Goal: Task Accomplishment & Management: Manage account settings

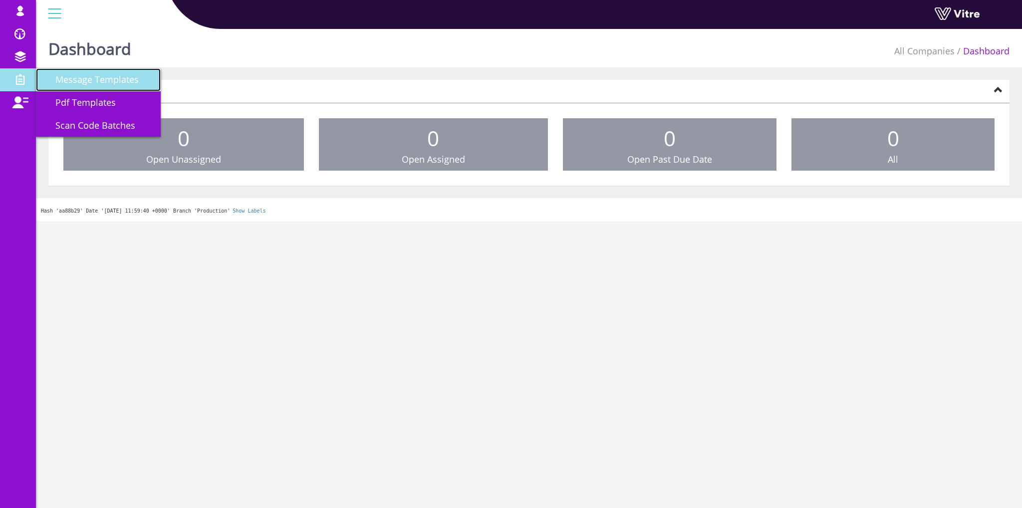
click at [102, 85] on span "Message Templates" at bounding box center [90, 79] width 95 height 12
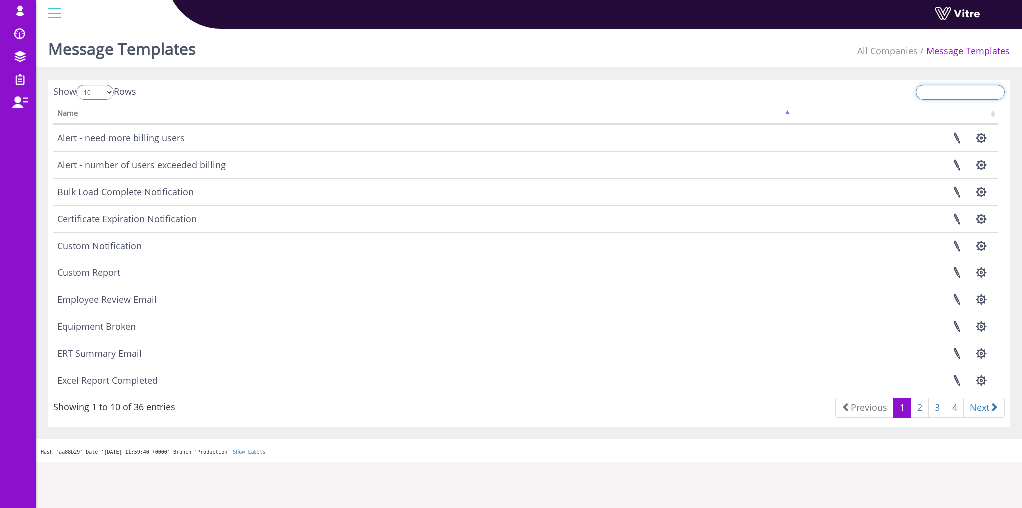
click at [938, 94] on input "search" at bounding box center [960, 92] width 89 height 15
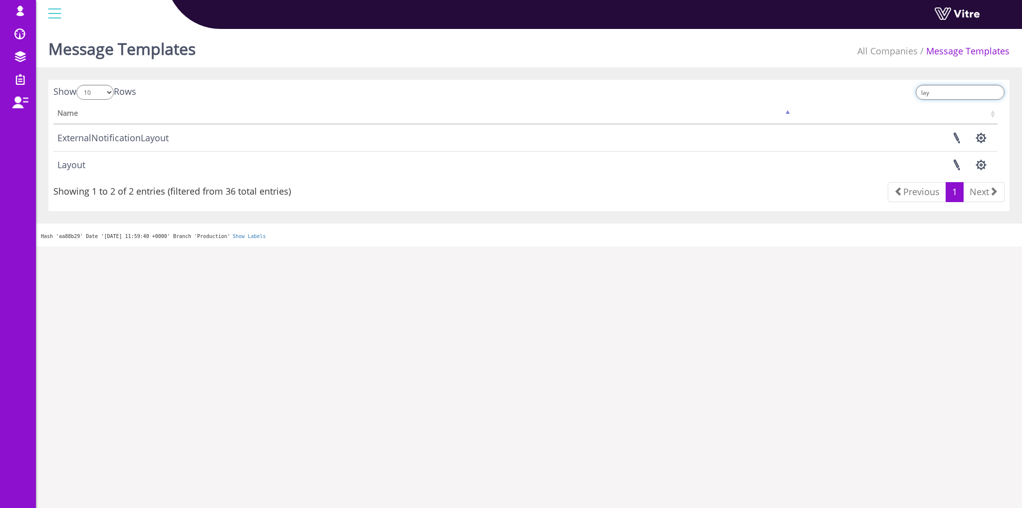
type input "lay"
click at [64, 166] on td "Layout" at bounding box center [422, 164] width 739 height 27
click at [950, 160] on link at bounding box center [956, 165] width 25 height 26
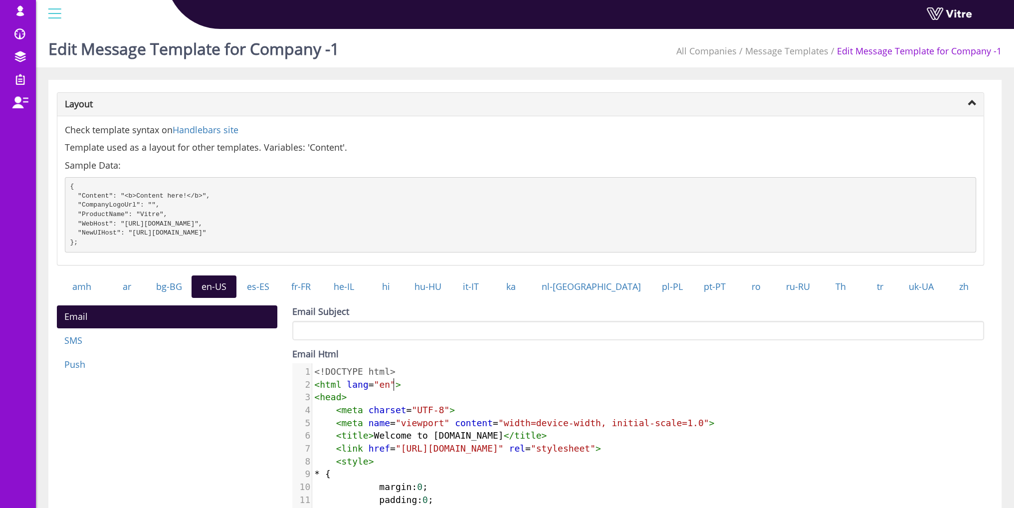
type textarea "<!DOCTYPE html> <html lang="en"> <head> <meta charset="UTF-8"> <meta name="view…"
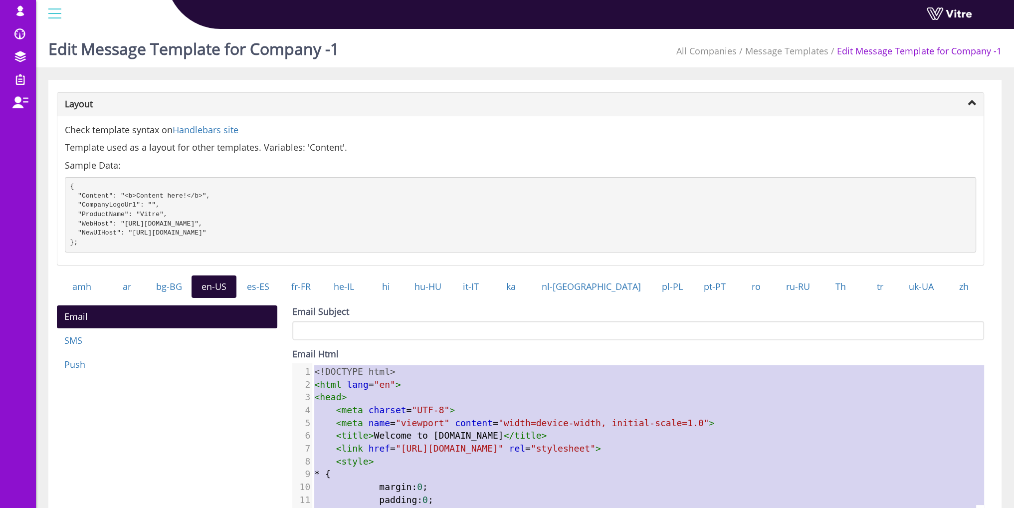
paste textarea
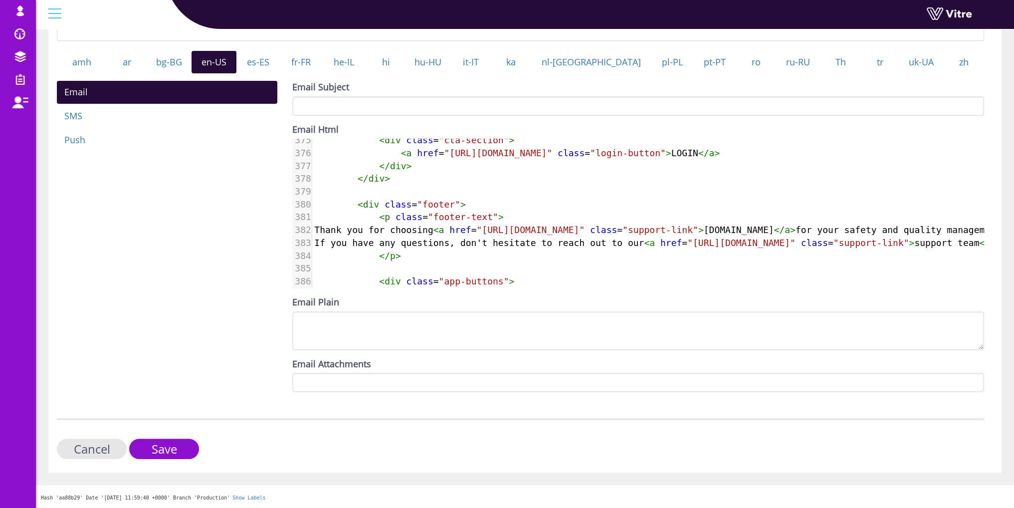
click at [517, 158] on span ""https://app.staging.vitre.io"" at bounding box center [498, 153] width 108 height 10
type textarea "staging"
click at [517, 158] on span ""https://app.staging.vitre.io"" at bounding box center [498, 153] width 108 height 10
click at [175, 452] on input "Save" at bounding box center [164, 449] width 70 height 20
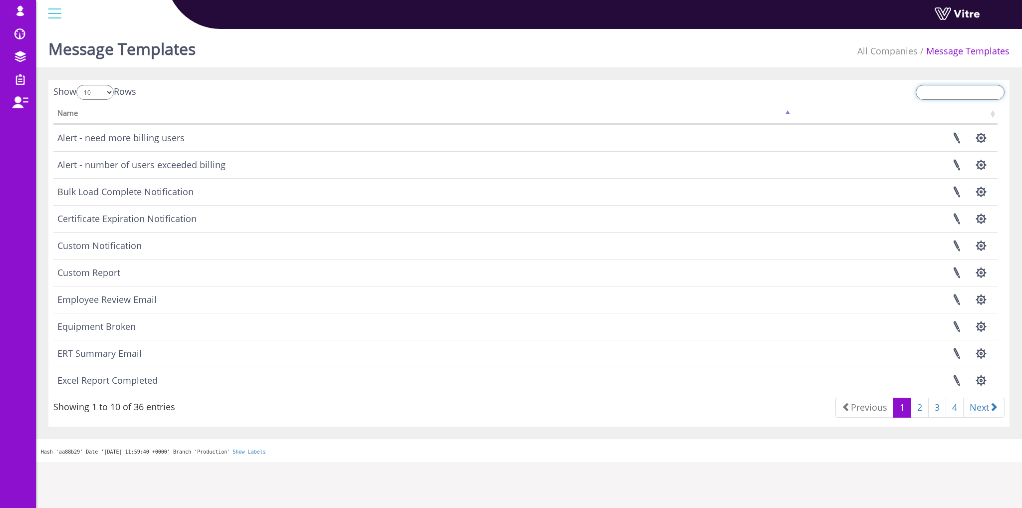
click at [958, 92] on input "search" at bounding box center [960, 92] width 89 height 15
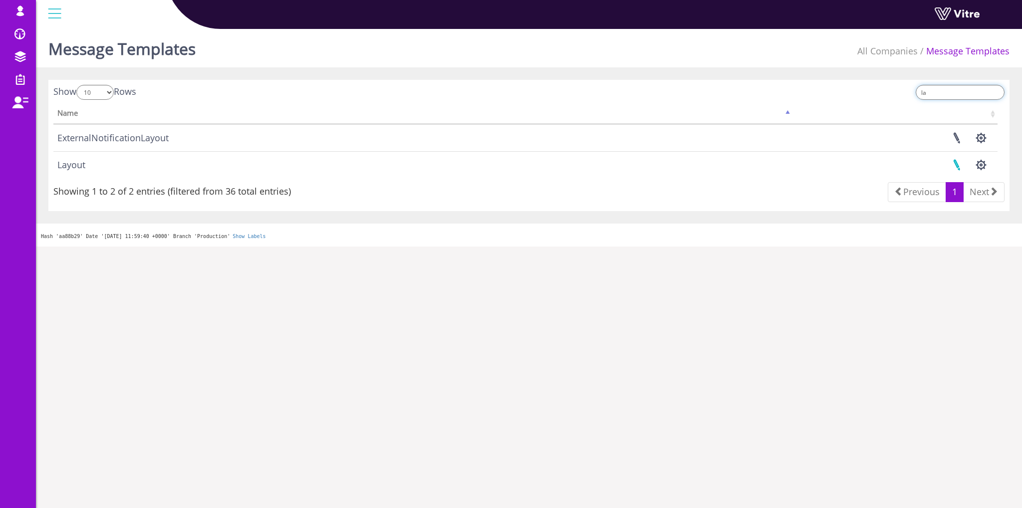
type input "la"
click at [959, 169] on link at bounding box center [956, 165] width 25 height 26
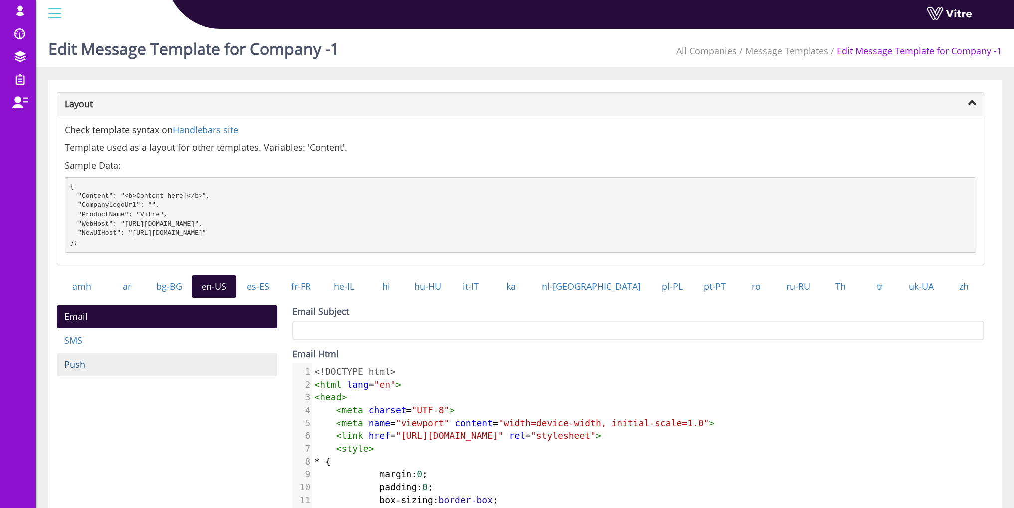
scroll to position [50, 0]
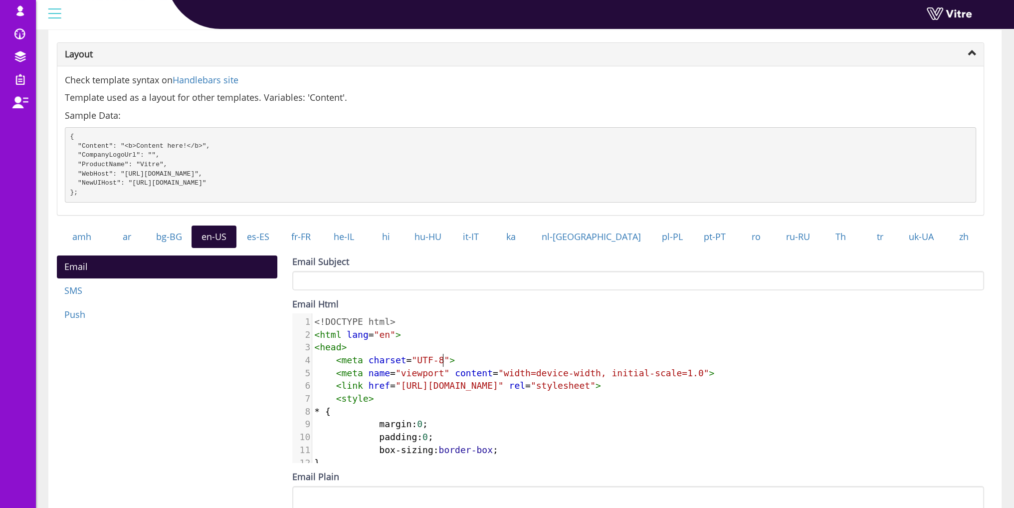
click at [491, 367] on pre "< meta charset = "UTF-8" >" at bounding box center [694, 360] width 764 height 13
click at [367, 246] on link "he-IL" at bounding box center [344, 237] width 45 height 23
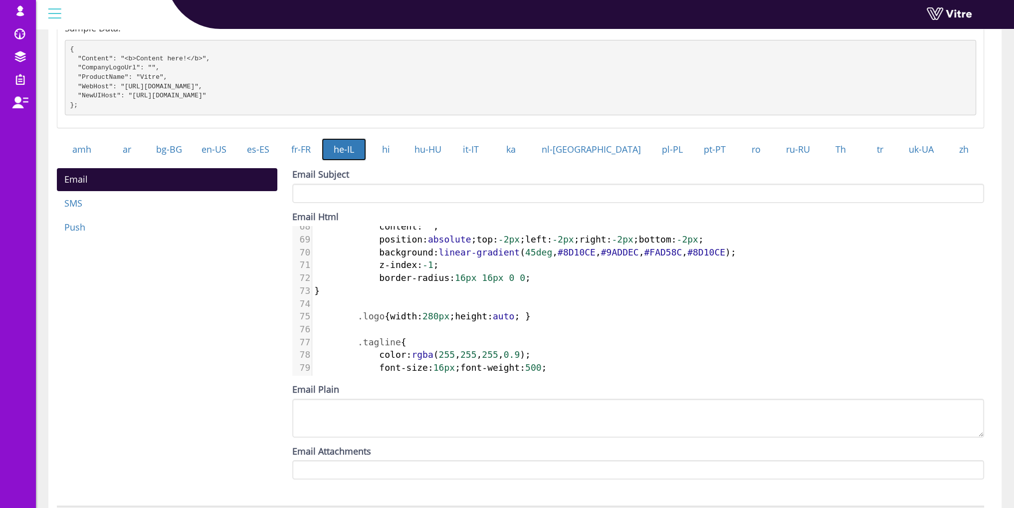
scroll to position [0, 0]
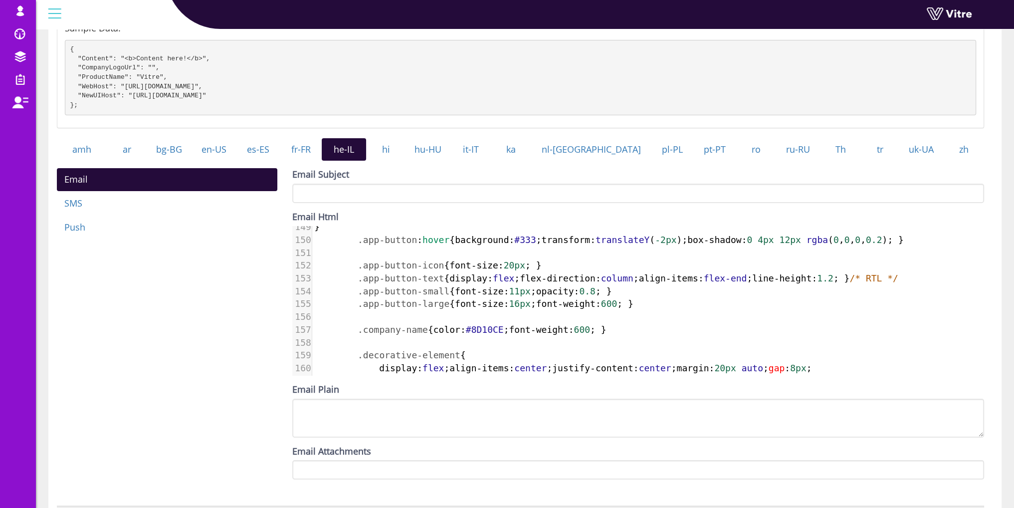
type textarea ".app-button { display: inline-flex; align-items: center; padding: 12px 20px; ba…"
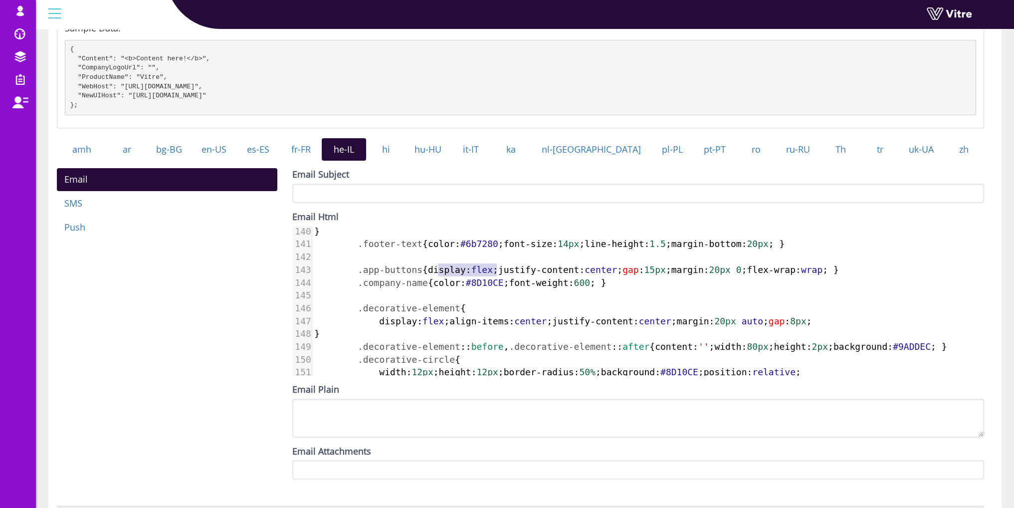
type textarea "display: flex;"
drag, startPoint x: 497, startPoint y: 277, endPoint x: 428, endPoint y: 277, distance: 69.4
click at [428, 275] on span ".app-buttons { display : flex ; justify-content : center ; gap : 15px ; margin …" at bounding box center [576, 269] width 524 height 10
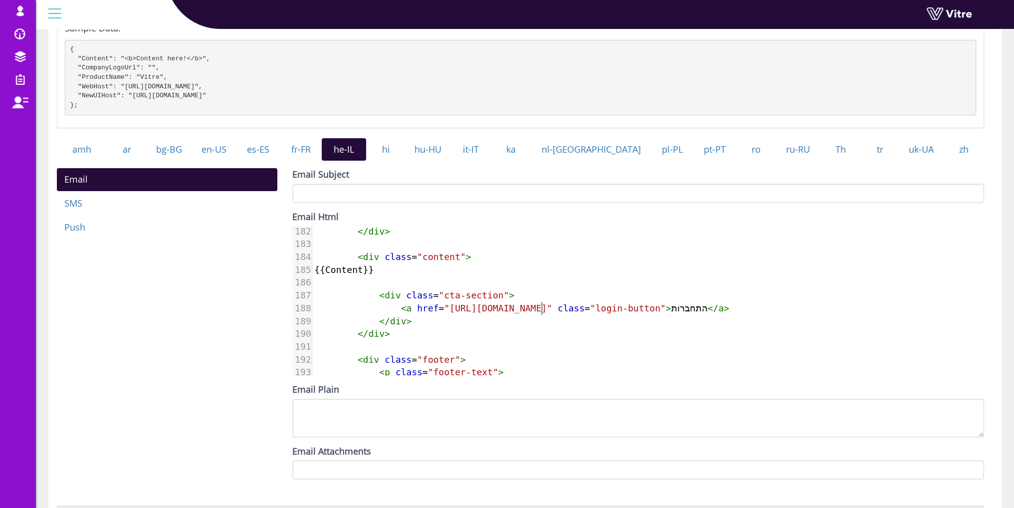
click at [543, 313] on span ""https://app.vitre.io/login"" at bounding box center [498, 308] width 108 height 10
type textarea "login"
click at [543, 313] on span ""https://app.vitre.io/login"" at bounding box center [498, 308] width 108 height 10
drag, startPoint x: 169, startPoint y: 280, endPoint x: 186, endPoint y: 277, distance: 17.2
click at [169, 280] on div "Email SMS Push Email Subject Email Html x .app-buttons { justify-content : cent…" at bounding box center [520, 327] width 943 height 319
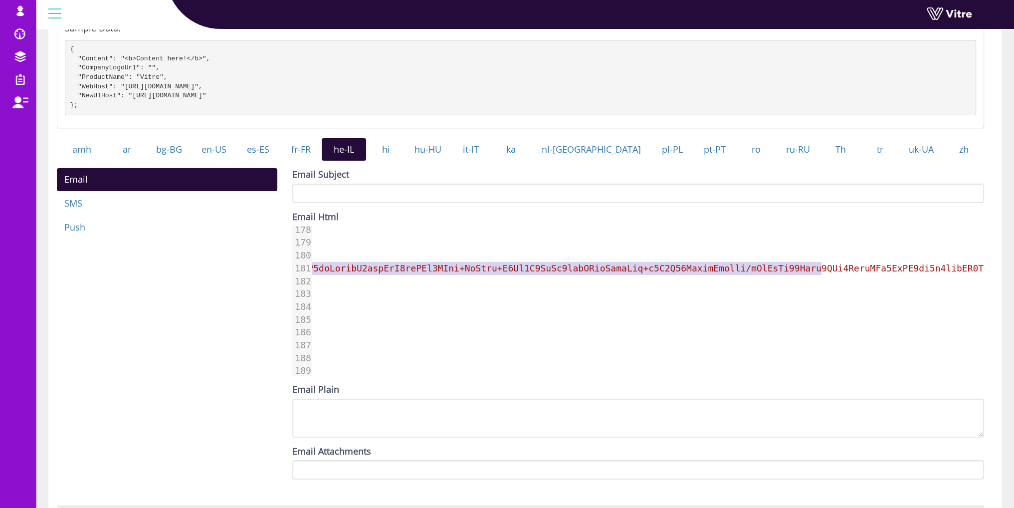
type textarea "data:image/png;base64,iVBORw0KGgoAAAANSUhEUgAAANcAAAA/CAYAAABzal1aAAAACXBIWXMAA…"
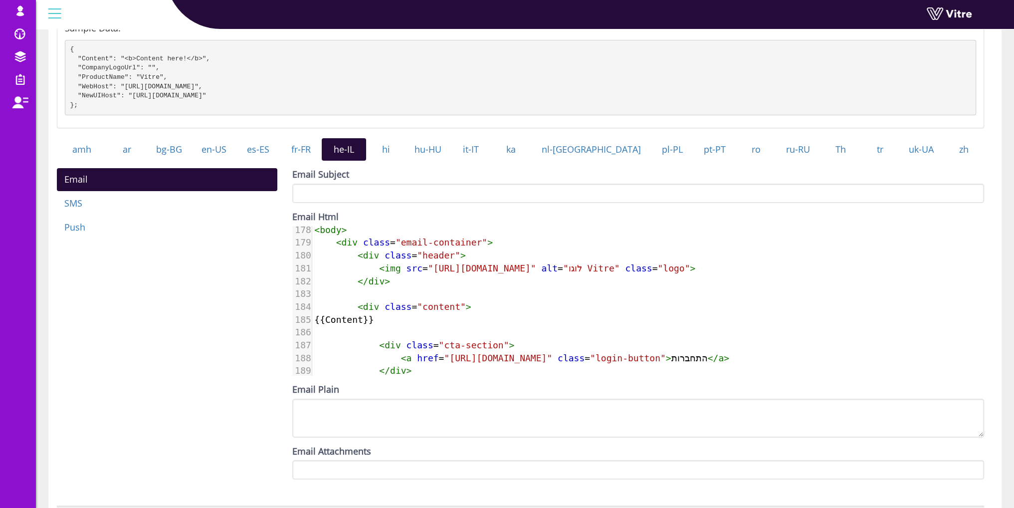
click at [176, 363] on div "Email SMS Push Email Subject Email Html x .app-buttons { justify-content : cent…" at bounding box center [520, 327] width 943 height 319
click at [549, 324] on pre "{{Content}}" at bounding box center [648, 319] width 672 height 13
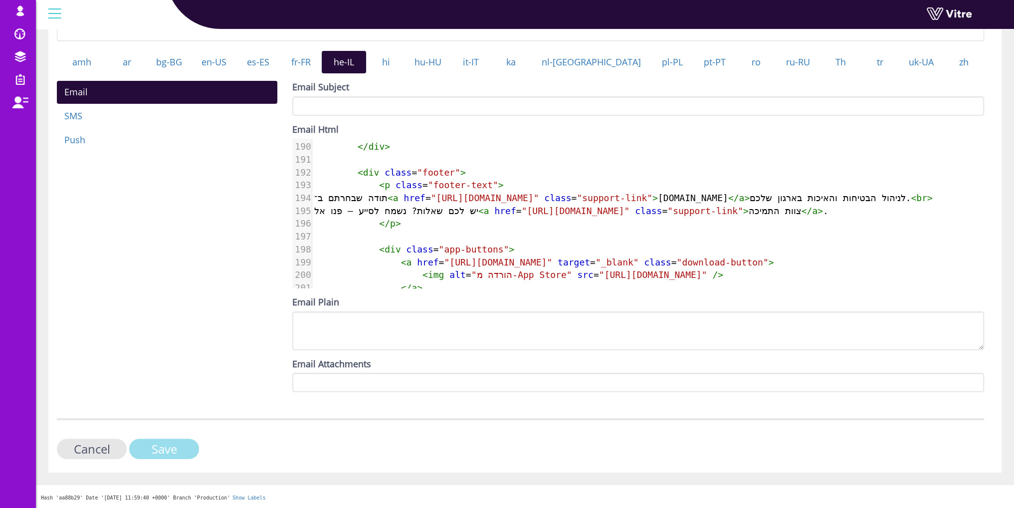
click at [184, 452] on input "Save" at bounding box center [164, 449] width 70 height 20
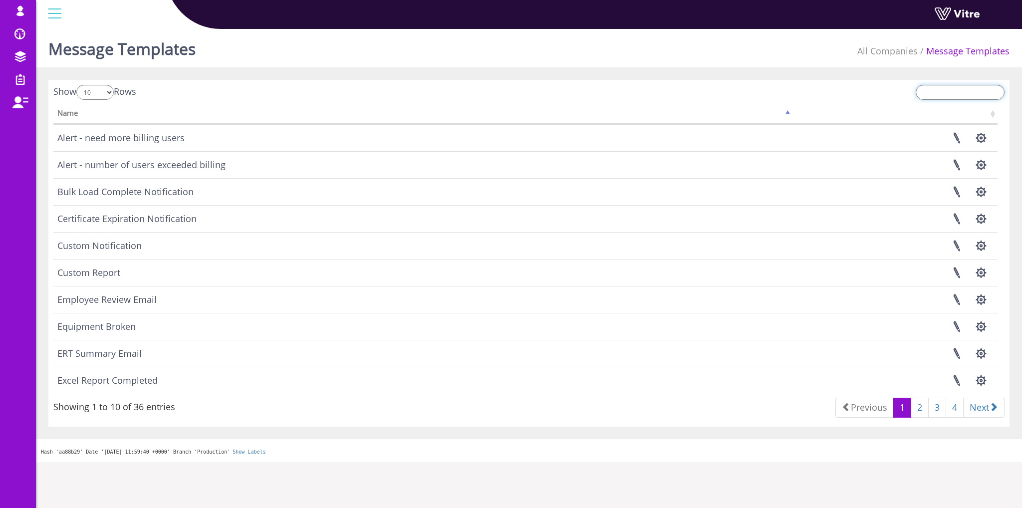
click at [960, 86] on input "search" at bounding box center [960, 92] width 89 height 15
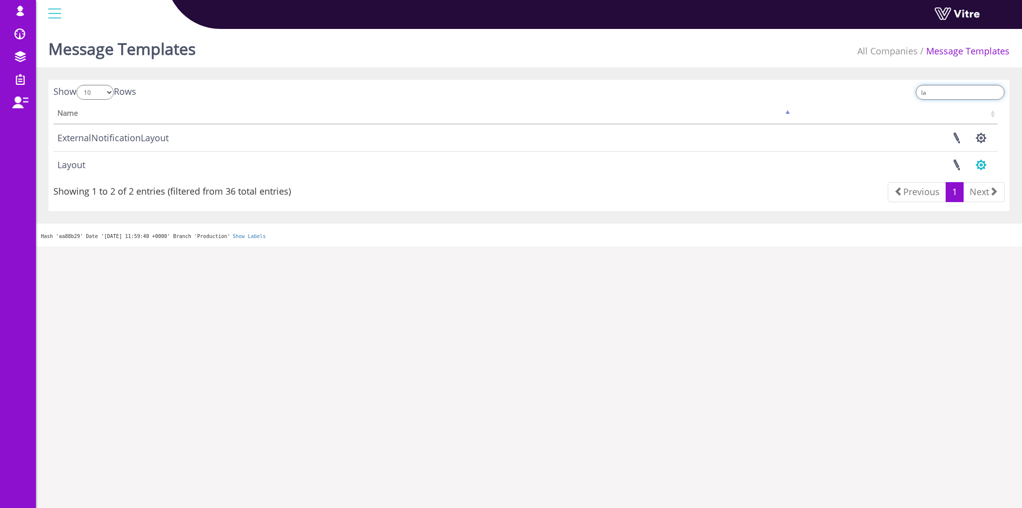
type input "la"
click at [982, 167] on button "button" at bounding box center [981, 165] width 25 height 26
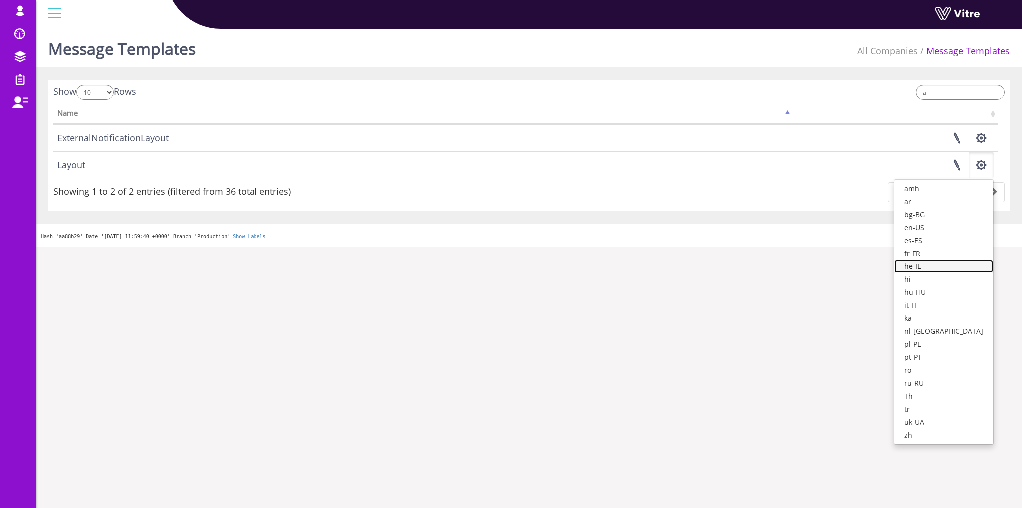
click at [938, 265] on link "he-IL" at bounding box center [943, 266] width 99 height 13
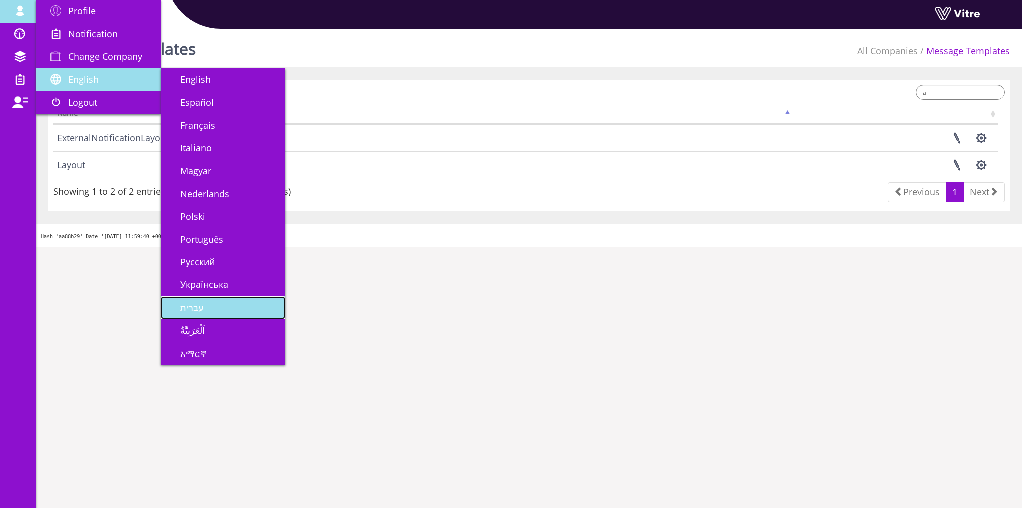
click at [217, 308] on link "עברית" at bounding box center [223, 307] width 125 height 23
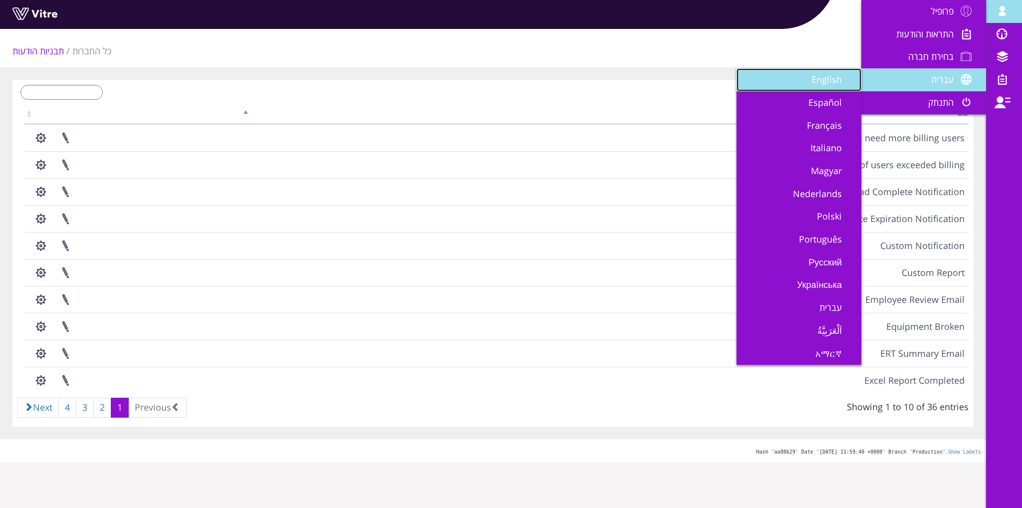
click at [817, 79] on span "English" at bounding box center [832, 79] width 42 height 12
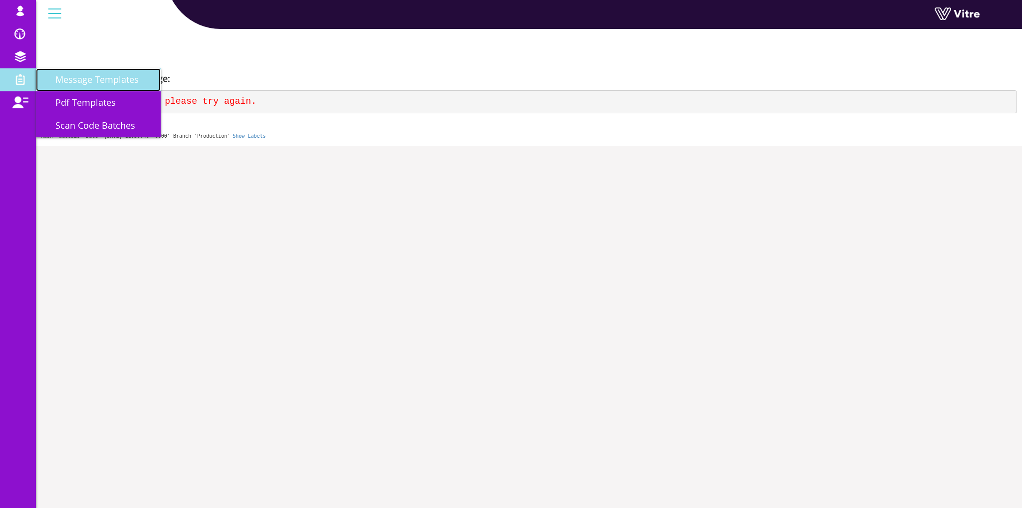
click at [86, 83] on span "Message Templates" at bounding box center [90, 79] width 95 height 12
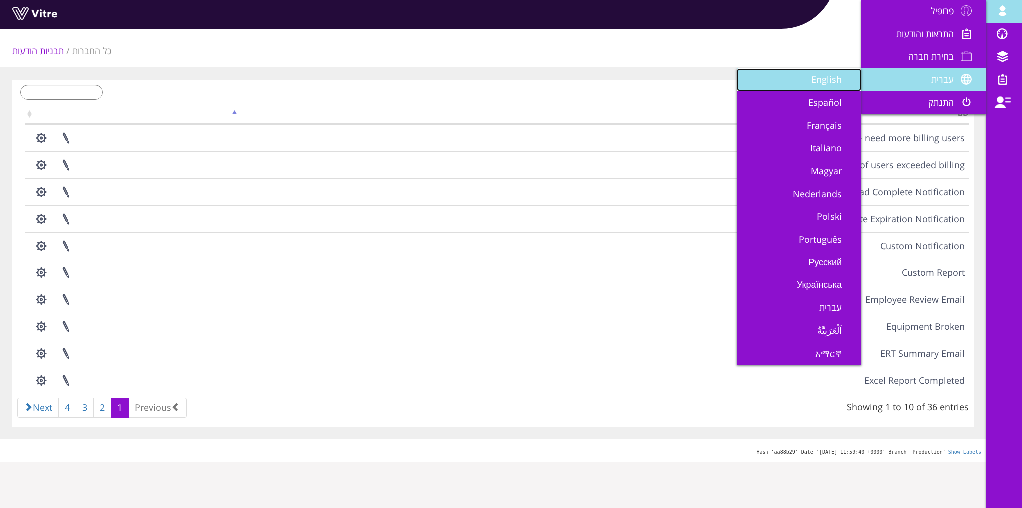
click at [825, 87] on link "English" at bounding box center [798, 79] width 125 height 23
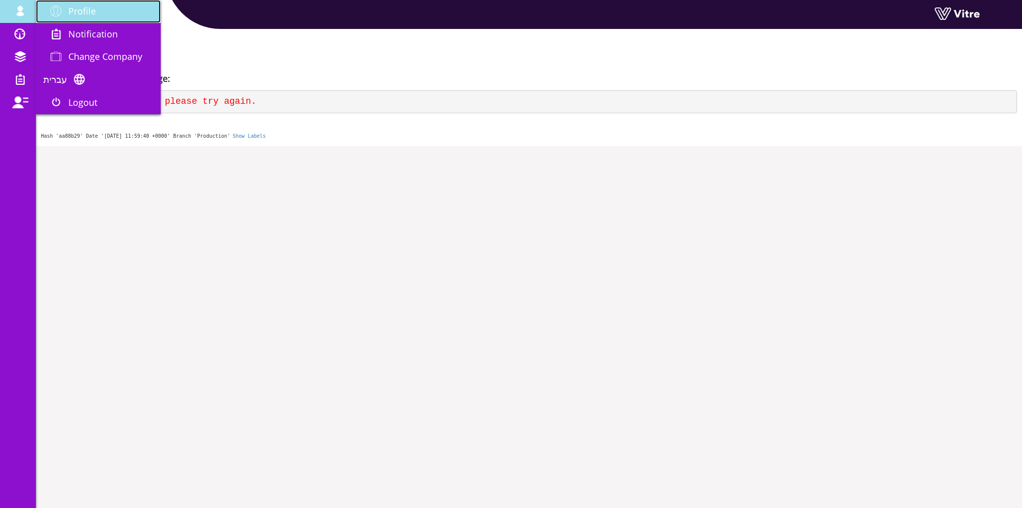
click at [78, 10] on span "Profile" at bounding box center [81, 11] width 27 height 12
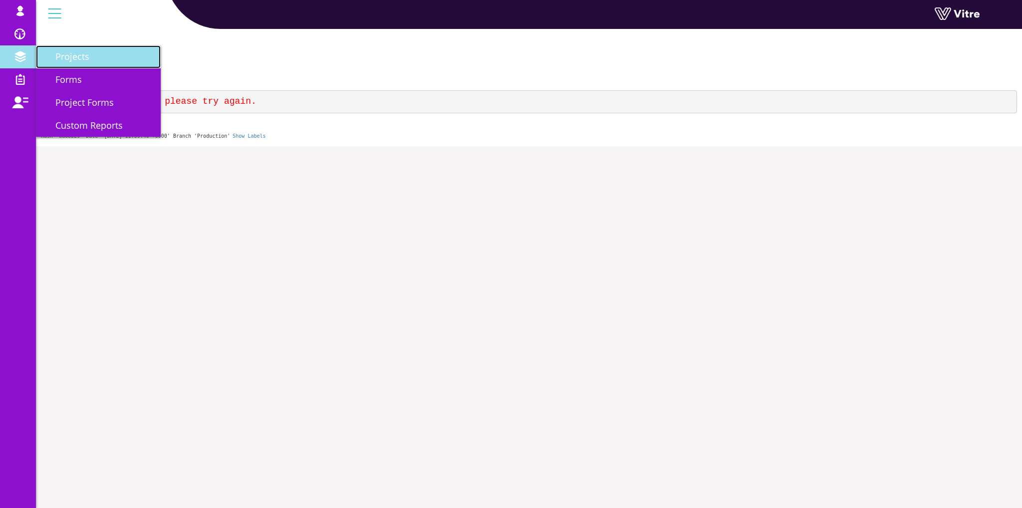
click at [73, 60] on span "Projects" at bounding box center [66, 56] width 46 height 12
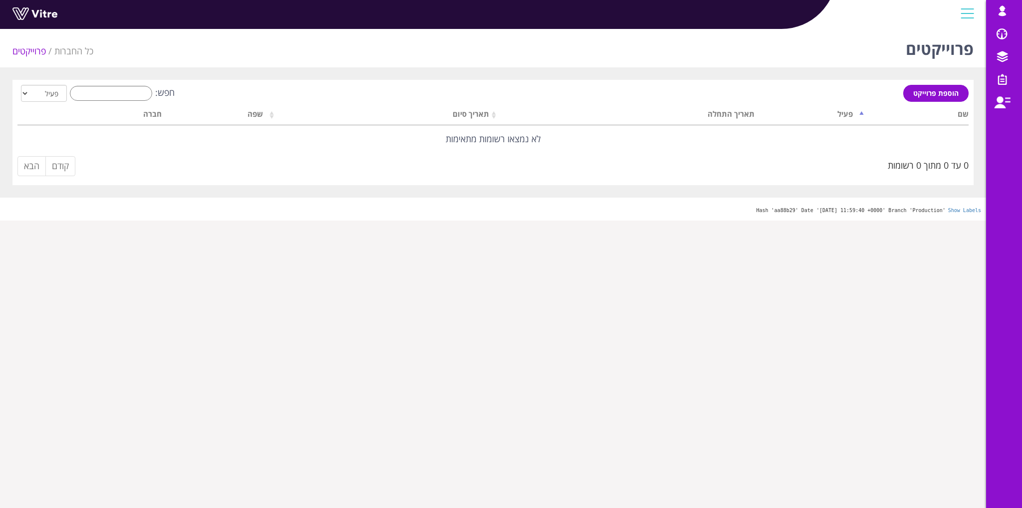
click at [249, 221] on html "[DOMAIN_NAME] פרופיל התראות והודעות בחירת חברה עברית English Español Français I…" at bounding box center [511, 110] width 1022 height 221
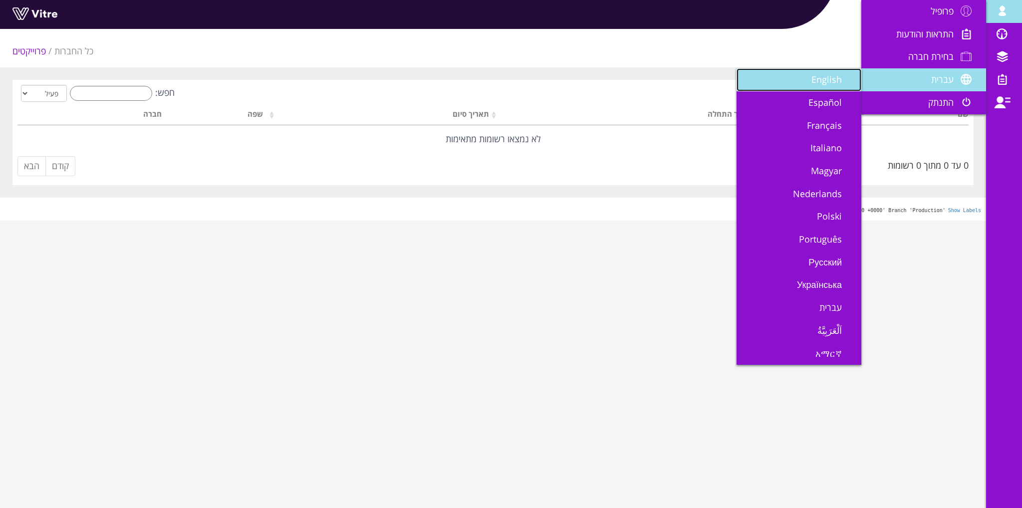
click at [812, 80] on span "English" at bounding box center [832, 79] width 42 height 12
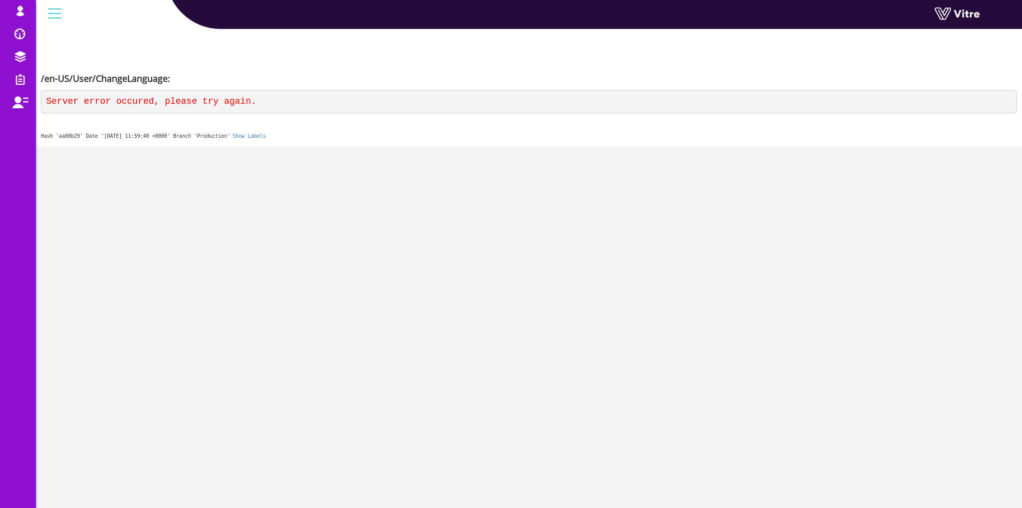
click at [518, 146] on html "[PERSON_NAME][DOMAIN_NAME] Profile Notification Change Company עברית English Es…" at bounding box center [511, 73] width 1022 height 146
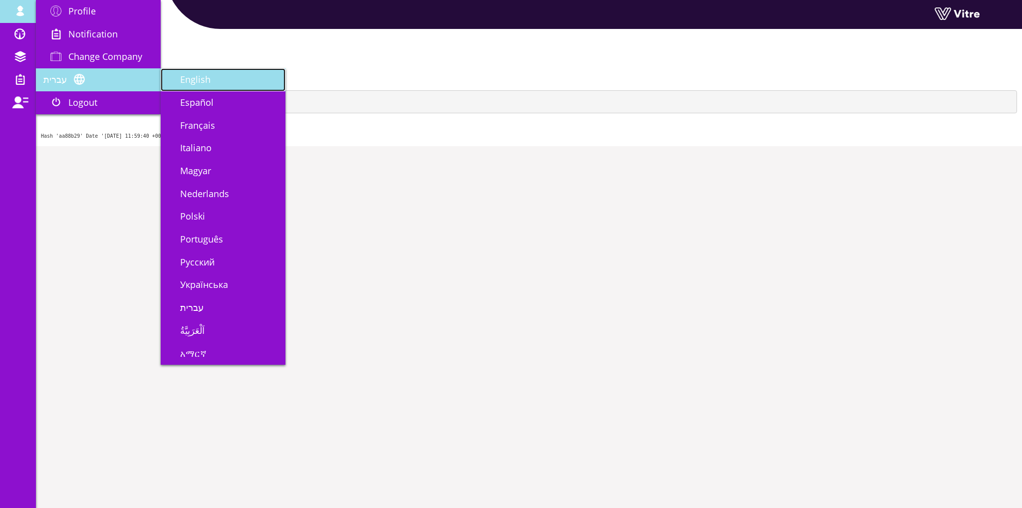
click at [204, 85] on span "English" at bounding box center [189, 79] width 42 height 12
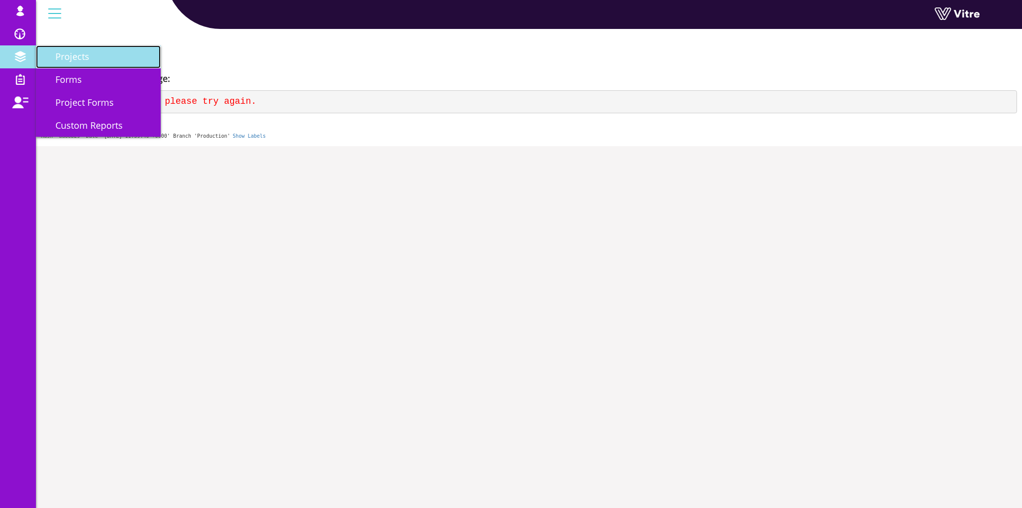
click at [72, 55] on span "Projects" at bounding box center [66, 56] width 46 height 12
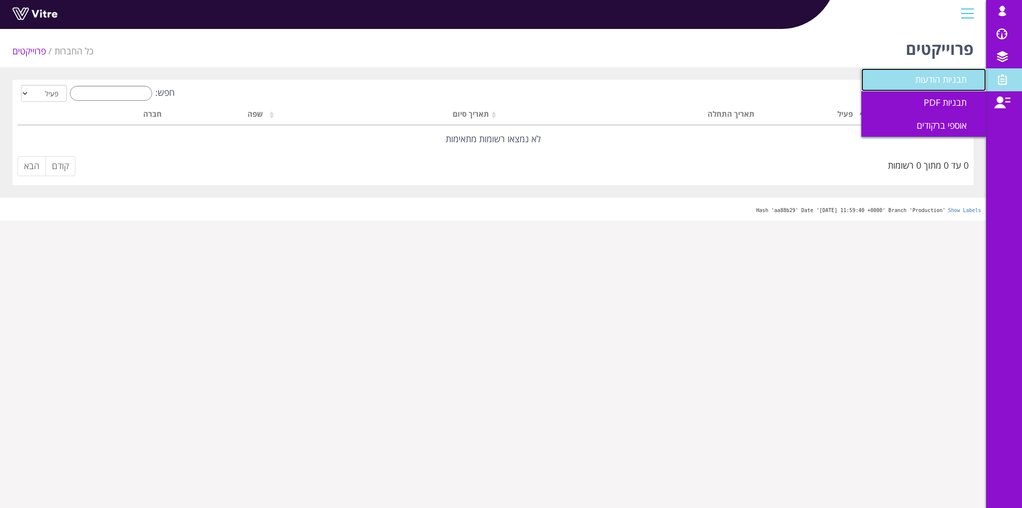
click at [946, 79] on span "תבניות הודעות" at bounding box center [946, 79] width 63 height 12
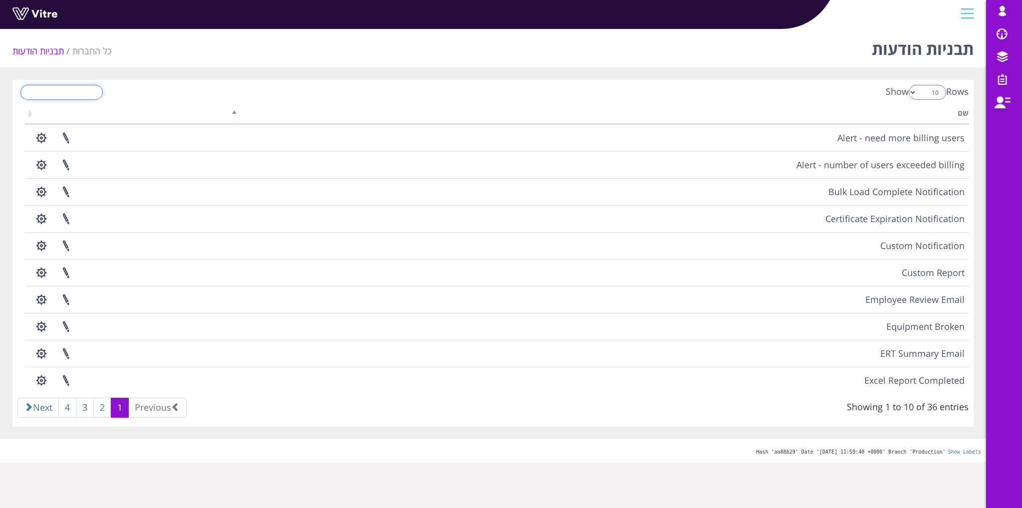
click at [54, 96] on input "search" at bounding box center [61, 92] width 82 height 15
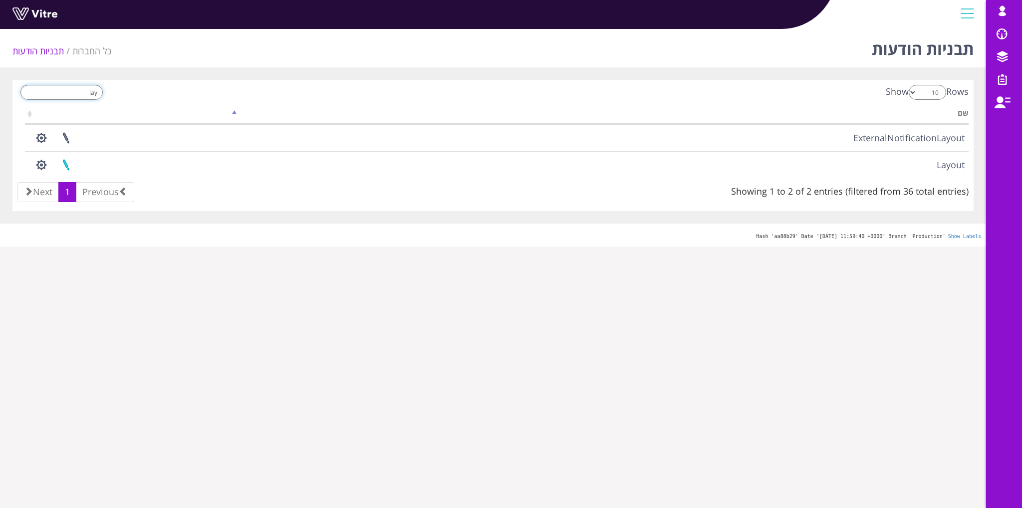
type input "lay"
click at [73, 165] on link at bounding box center [65, 165] width 25 height 26
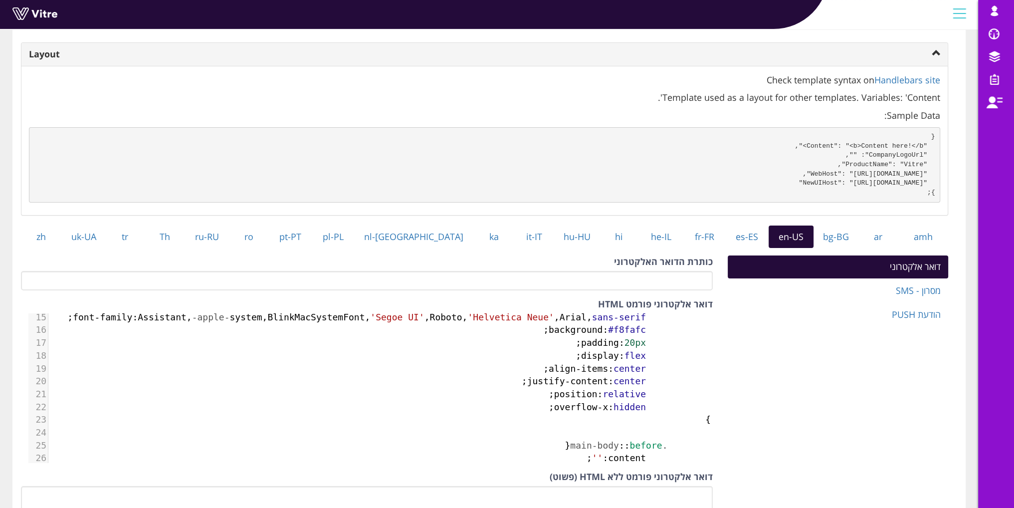
scroll to position [465, 99]
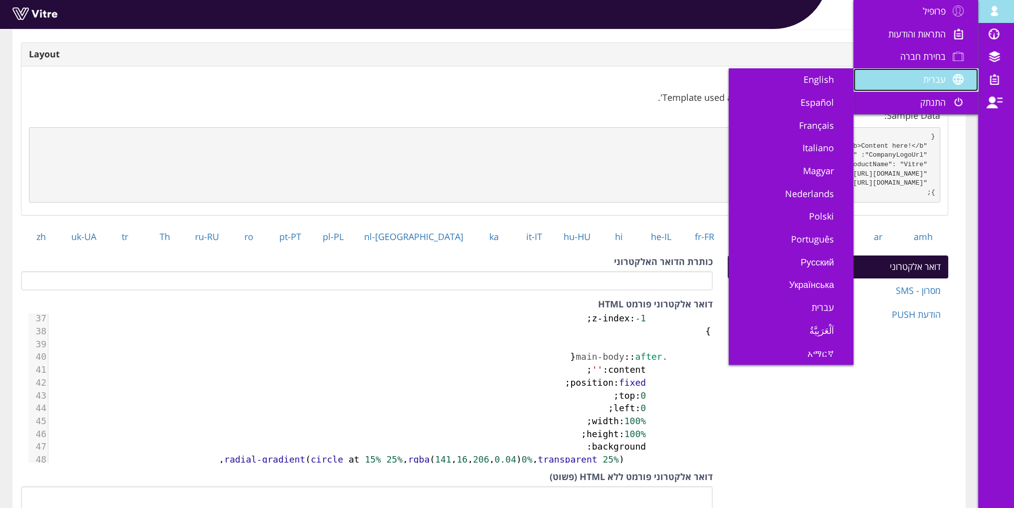
click at [944, 75] on span "עברית" at bounding box center [935, 79] width 22 height 12
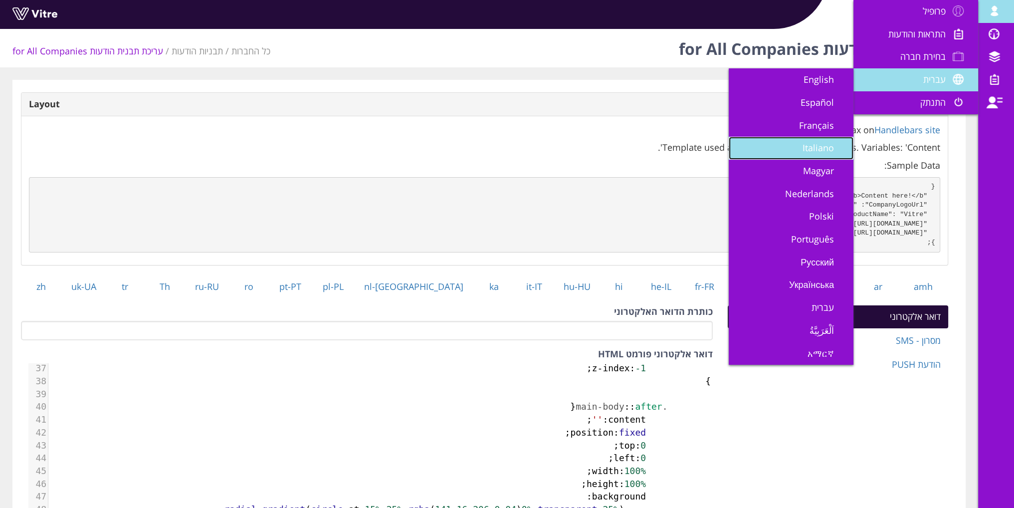
click at [821, 141] on link "Italiano" at bounding box center [791, 148] width 125 height 23
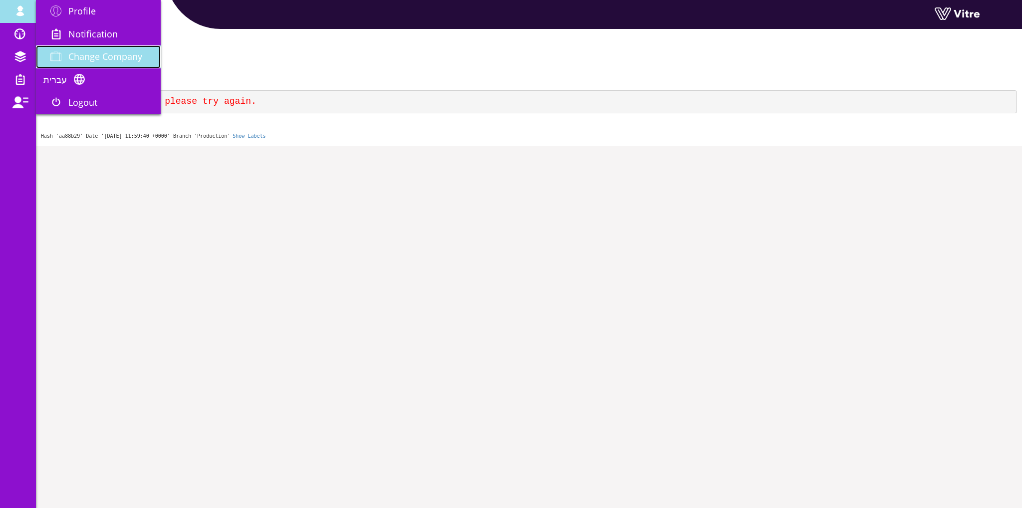
click at [97, 53] on span "Change Company" at bounding box center [105, 56] width 74 height 12
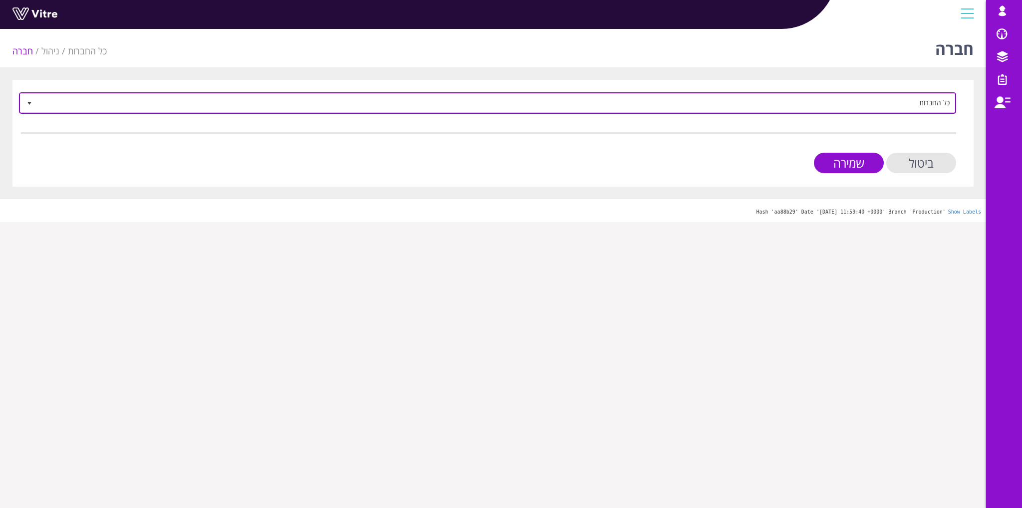
click at [417, 110] on span "כל החברות" at bounding box center [496, 103] width 917 height 18
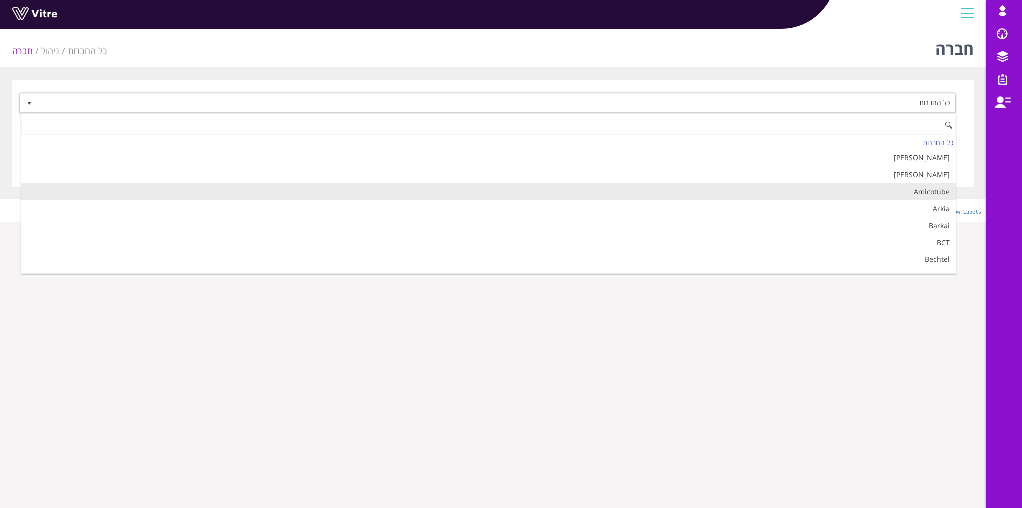
click at [458, 183] on li "Amicotube" at bounding box center [488, 191] width 934 height 17
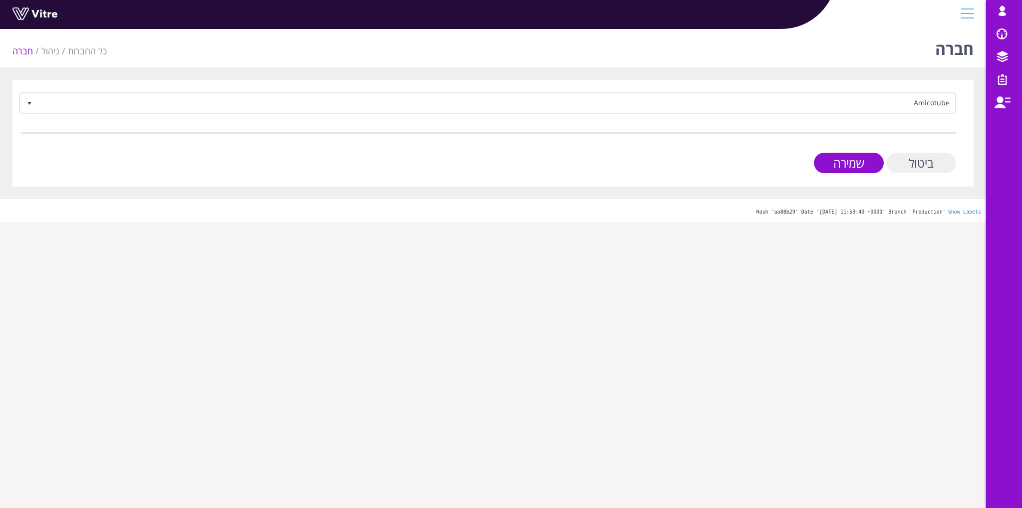
click at [901, 157] on input "ביטול" at bounding box center [921, 163] width 70 height 20
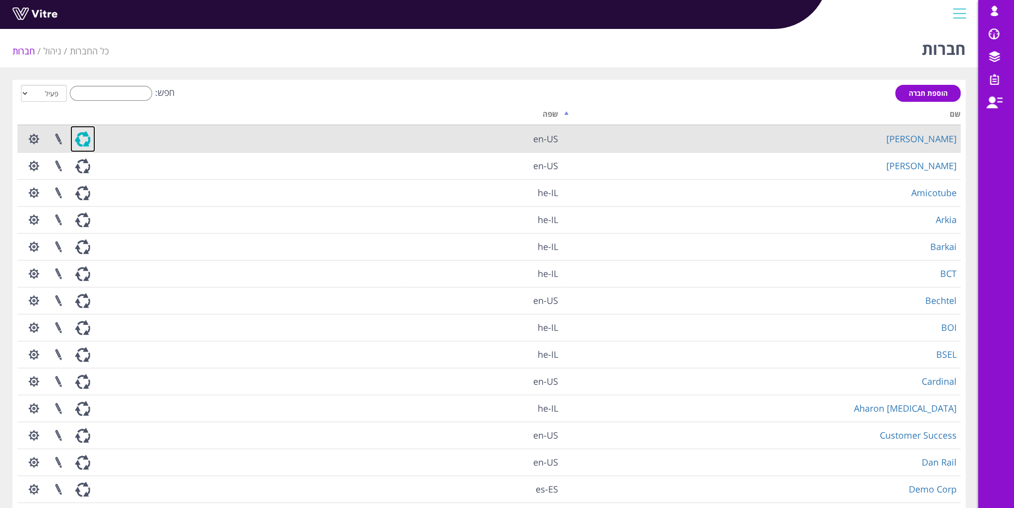
click at [78, 143] on link at bounding box center [82, 139] width 25 height 26
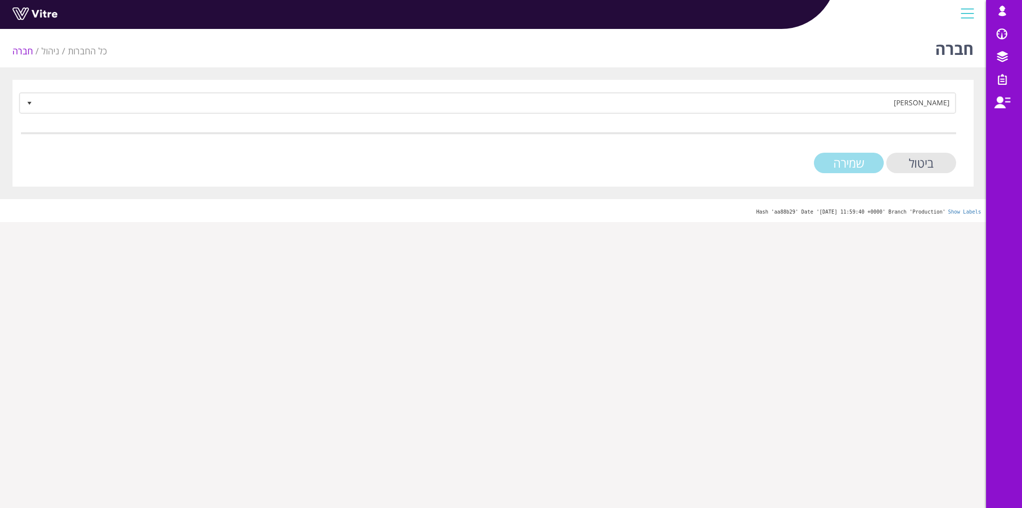
click at [838, 158] on input "שמירה" at bounding box center [849, 163] width 70 height 20
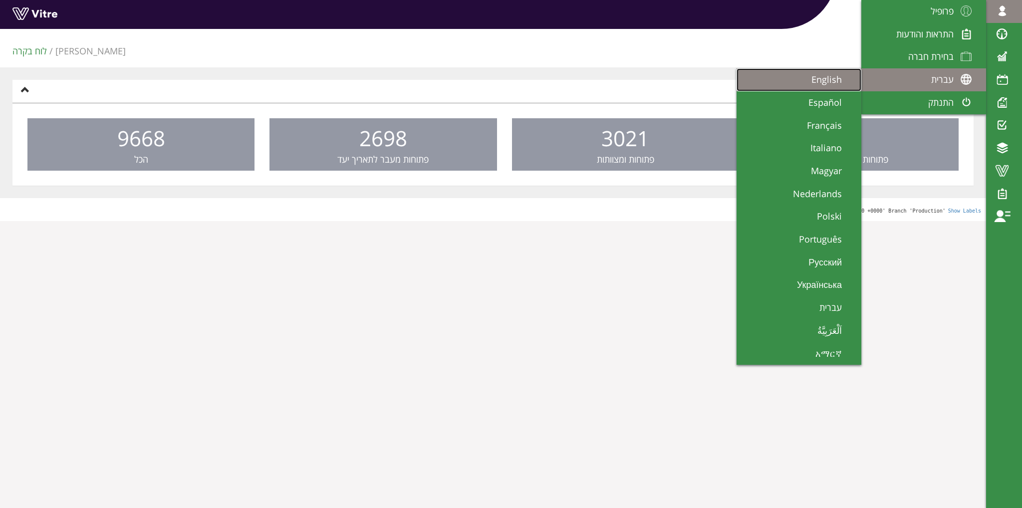
click at [846, 80] on span "English" at bounding box center [832, 79] width 42 height 12
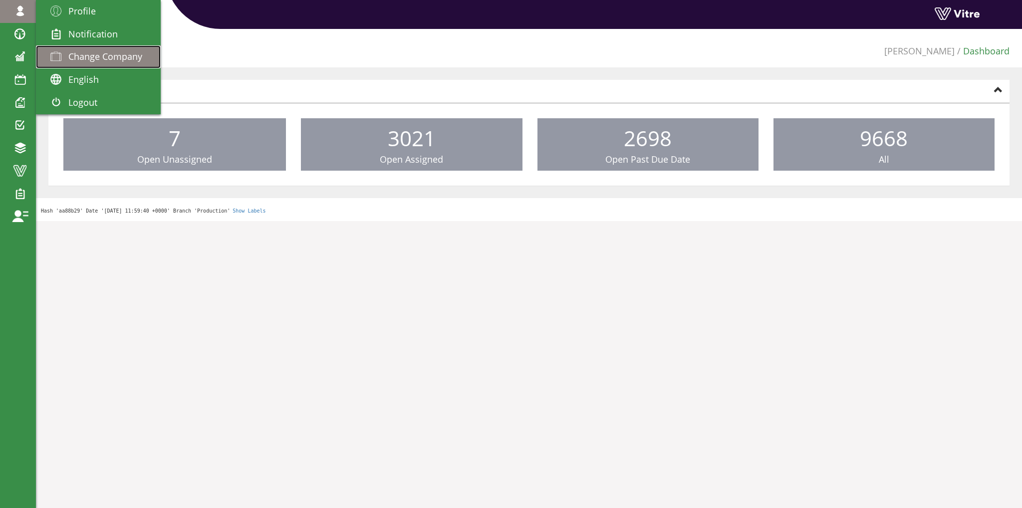
click at [123, 50] on link "Change Company" at bounding box center [98, 56] width 125 height 23
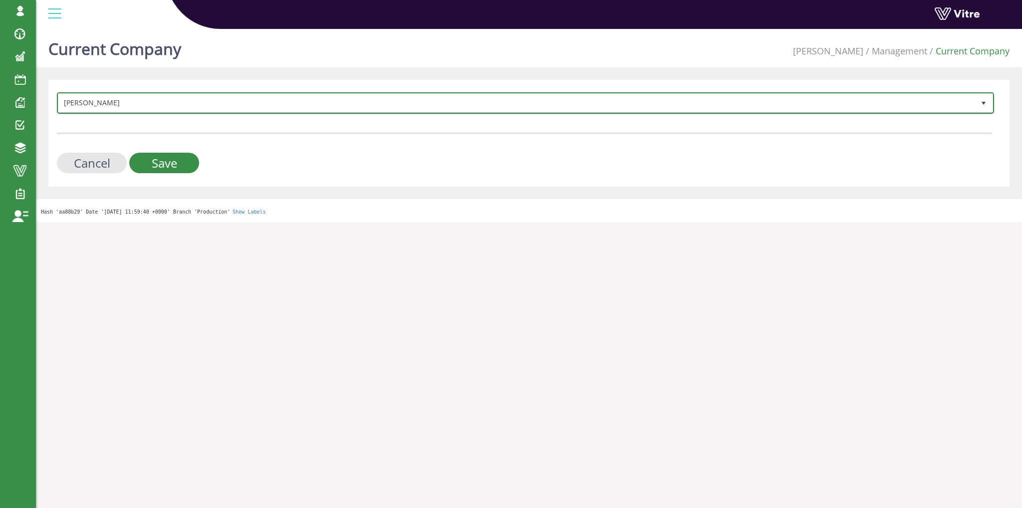
drag, startPoint x: 310, startPoint y: 105, endPoint x: 302, endPoint y: 112, distance: 10.9
click at [309, 105] on span "[PERSON_NAME]" at bounding box center [516, 103] width 916 height 18
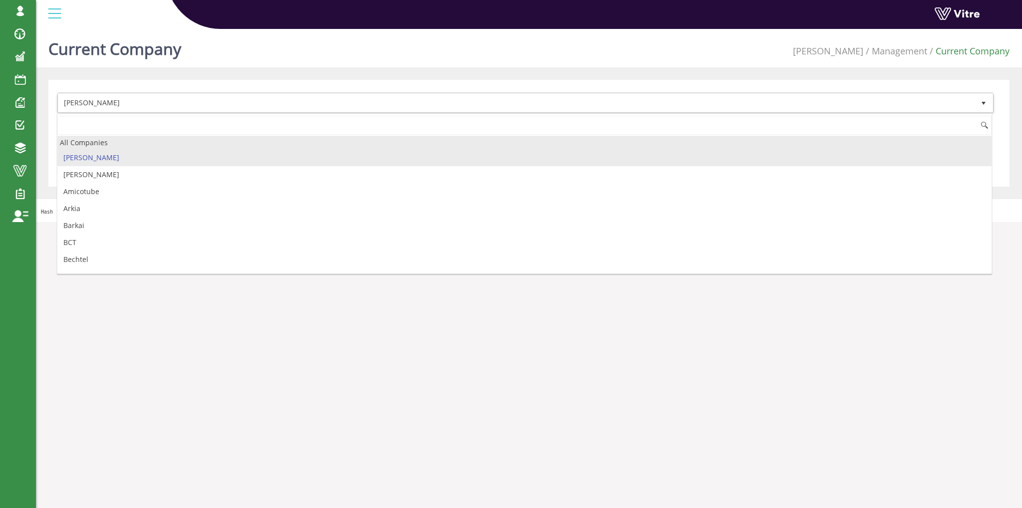
click at [208, 137] on div "All Companies" at bounding box center [524, 142] width 934 height 13
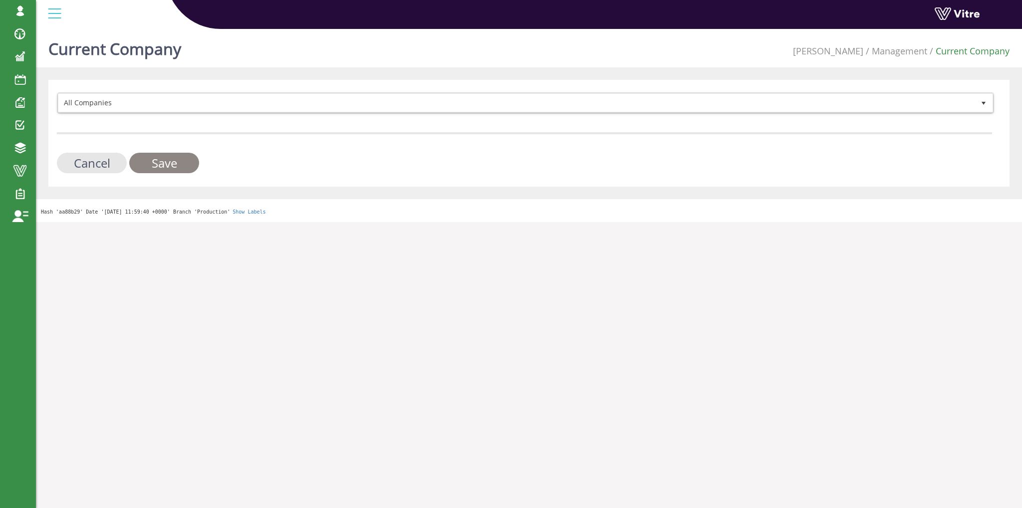
click at [160, 169] on input "Save" at bounding box center [164, 163] width 70 height 20
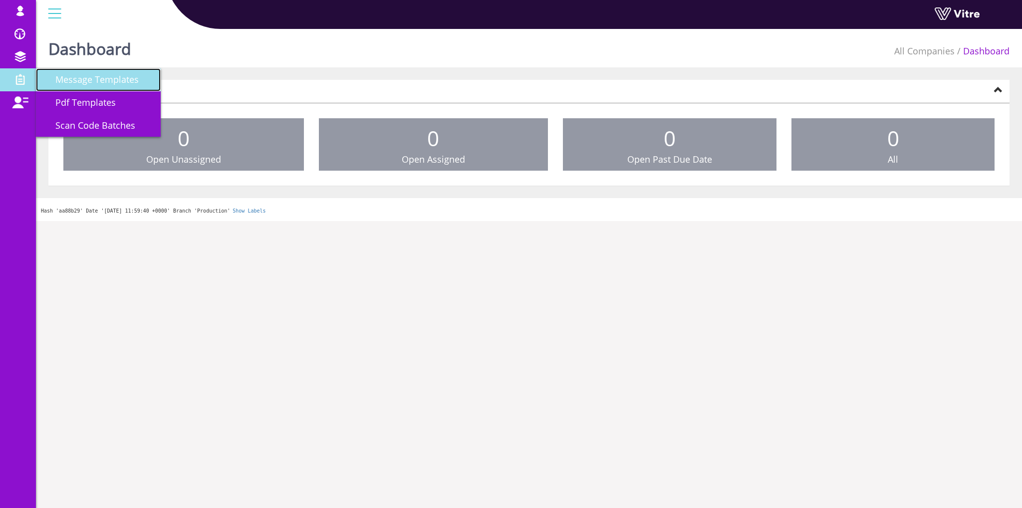
click at [69, 82] on span "Message Templates" at bounding box center [90, 79] width 95 height 12
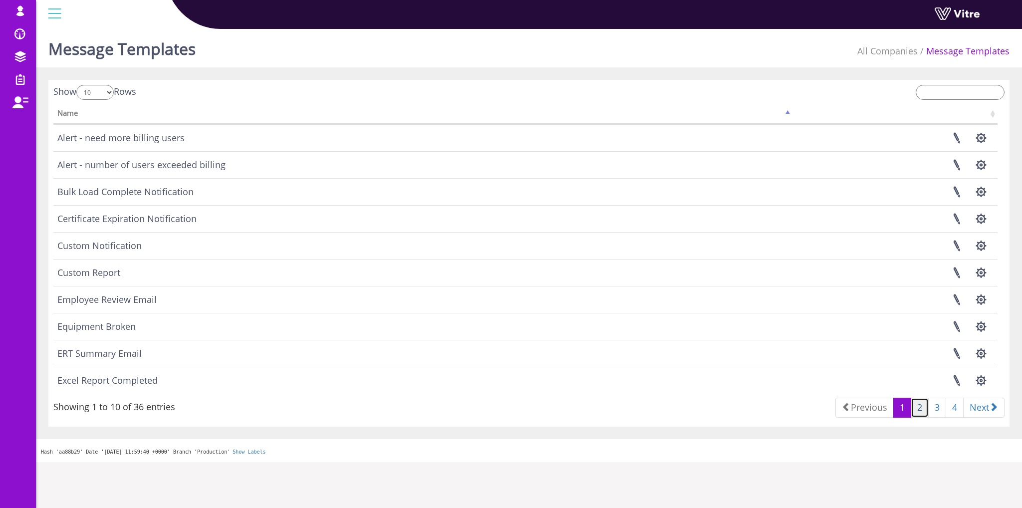
click at [913, 408] on link "2" at bounding box center [920, 408] width 18 height 20
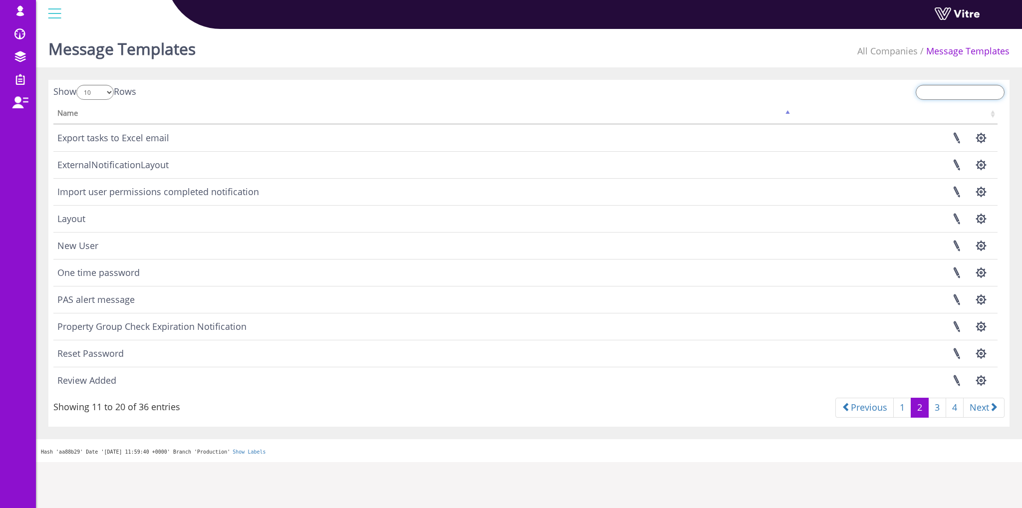
click at [933, 87] on input "search" at bounding box center [960, 92] width 89 height 15
click at [959, 218] on link at bounding box center [956, 219] width 25 height 26
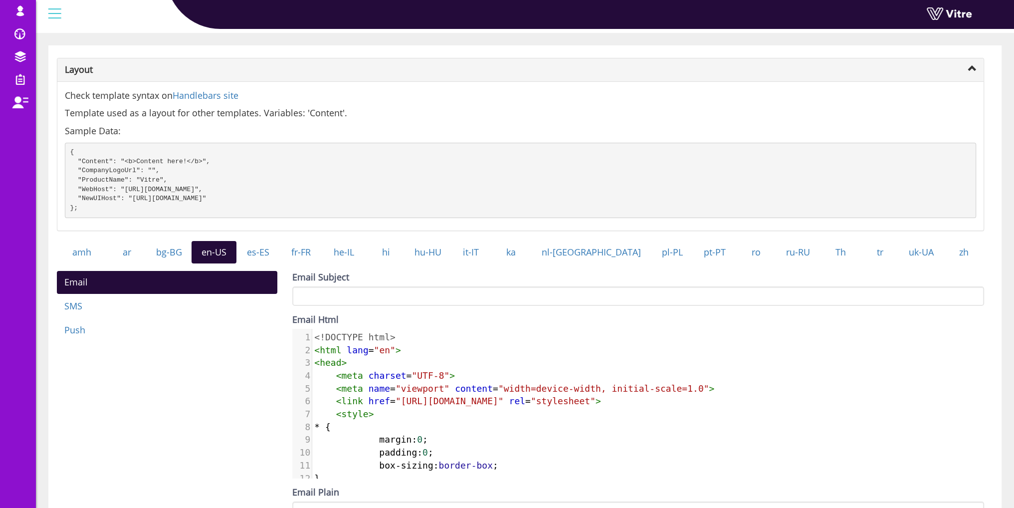
scroll to position [150, 0]
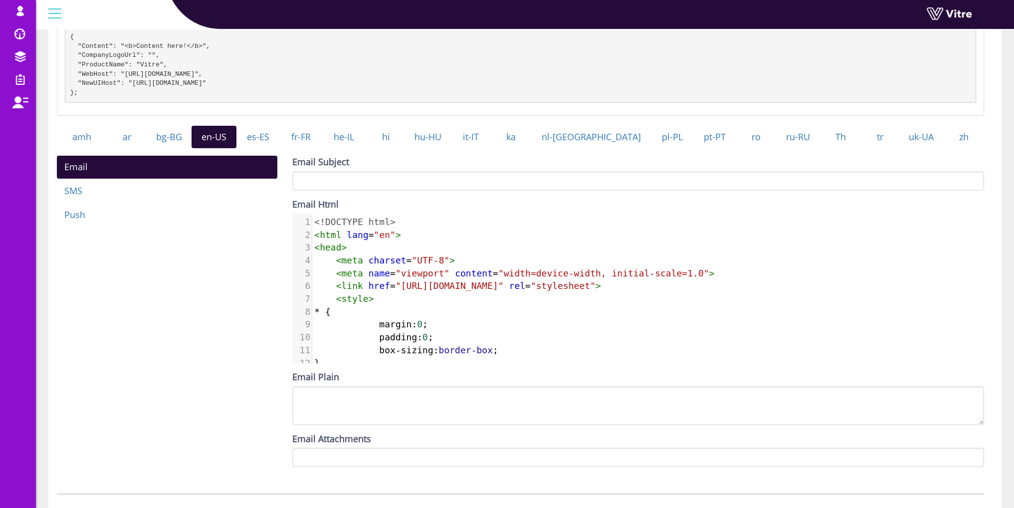
click at [509, 305] on pre "< style >" at bounding box center [694, 298] width 764 height 13
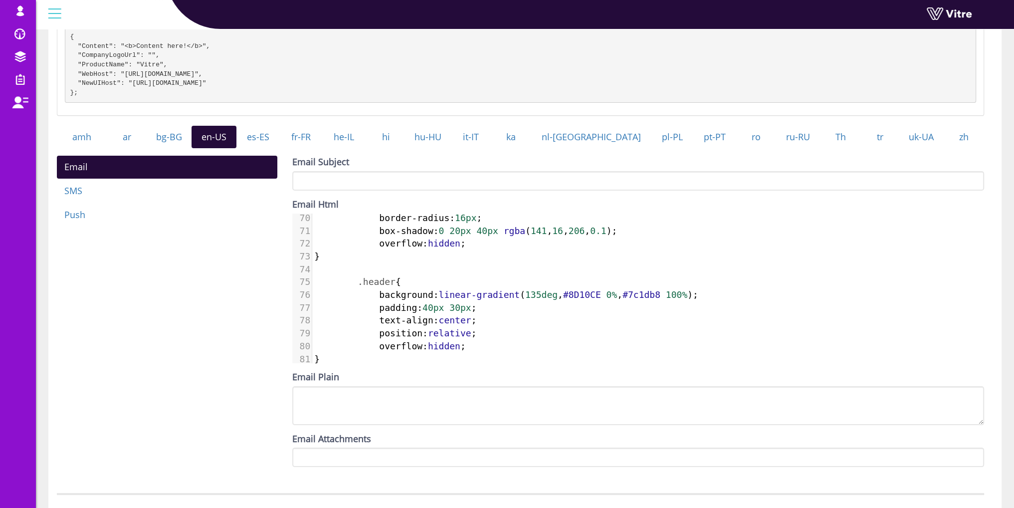
scroll to position [1012, 0]
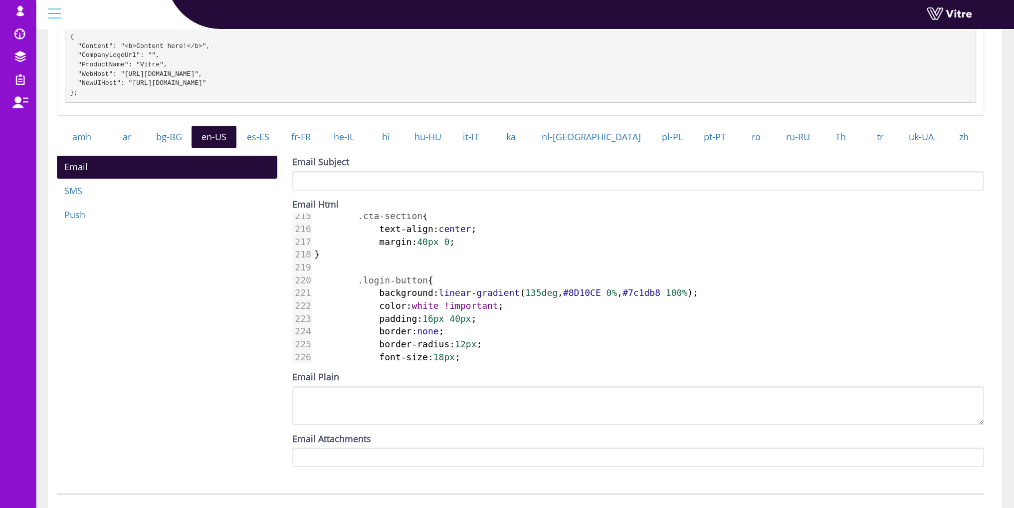
click at [412, 311] on span "white" at bounding box center [425, 305] width 27 height 10
type textarea "white !important;"
click at [499, 312] on pre "color : white !important ;" at bounding box center [694, 305] width 764 height 13
click at [359, 147] on link "he-IL" at bounding box center [344, 137] width 45 height 23
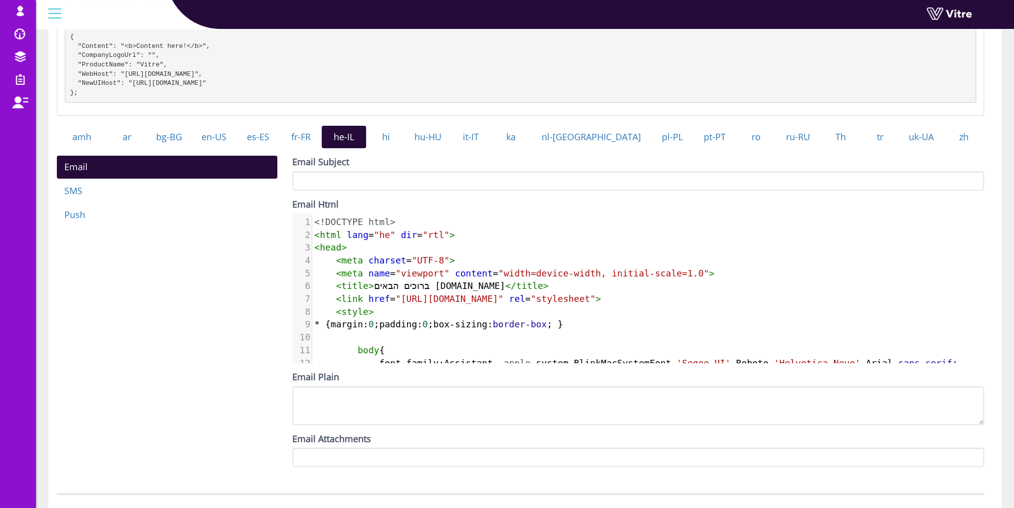
click at [543, 291] on span ">" at bounding box center [545, 285] width 5 height 10
type textarea "ברוכים הבאים ל-Vitre.io"
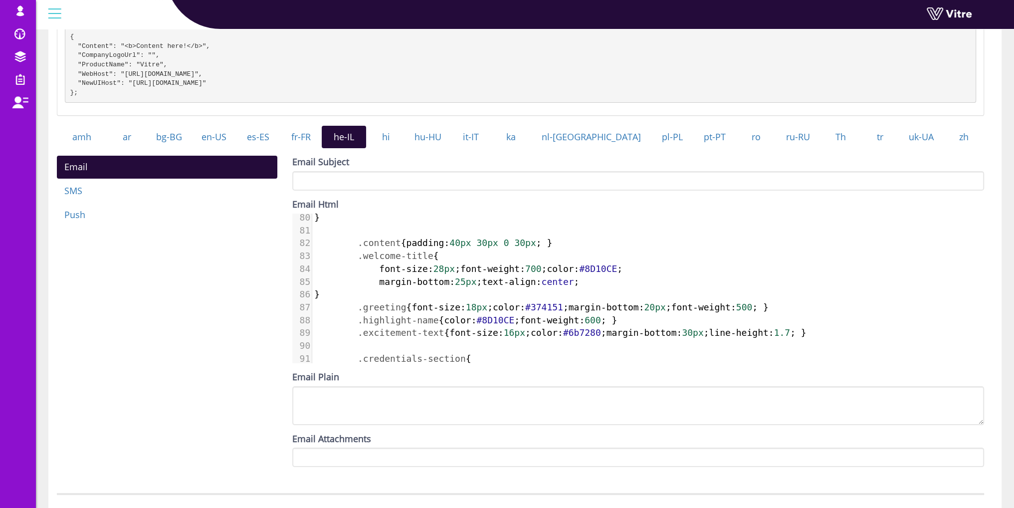
click at [617, 274] on span "font-size : 28px ; font-weight : 700 ; color : #8D10CE ;" at bounding box center [468, 268] width 308 height 10
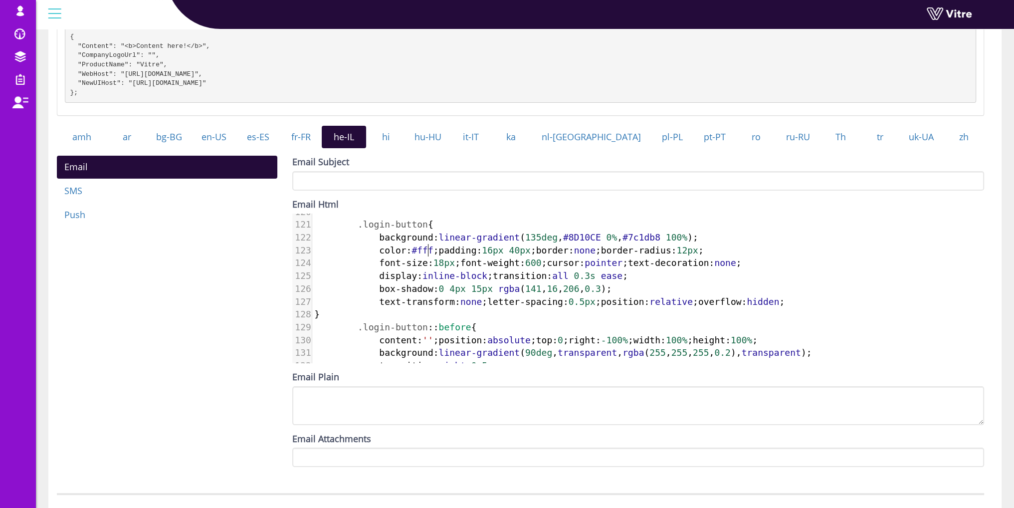
click at [428, 255] on span "color : #fff ; padding : 16px 40px ; border : none ; border-radius : 12px ;" at bounding box center [509, 250] width 390 height 10
paste textarea
type textarea "#fff"
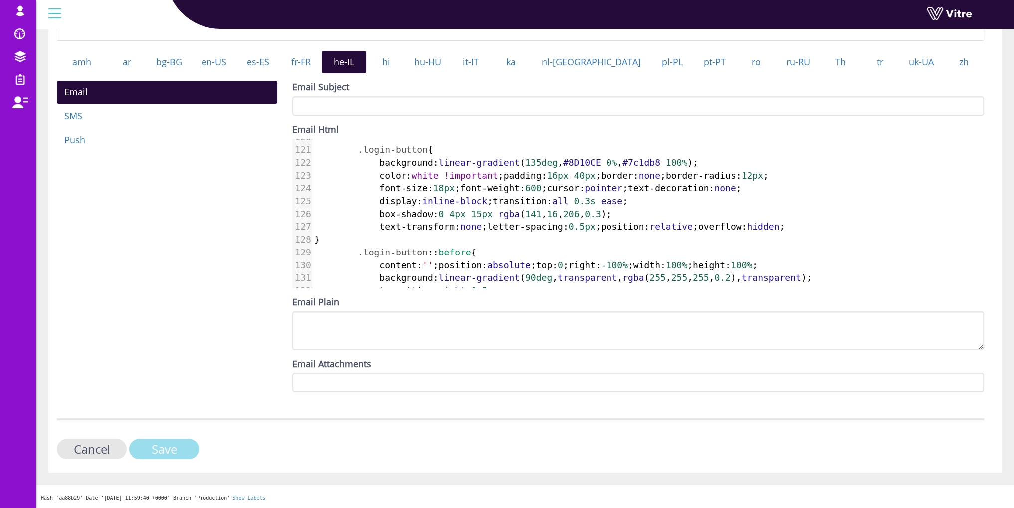
click at [181, 444] on input "Save" at bounding box center [164, 449] width 70 height 20
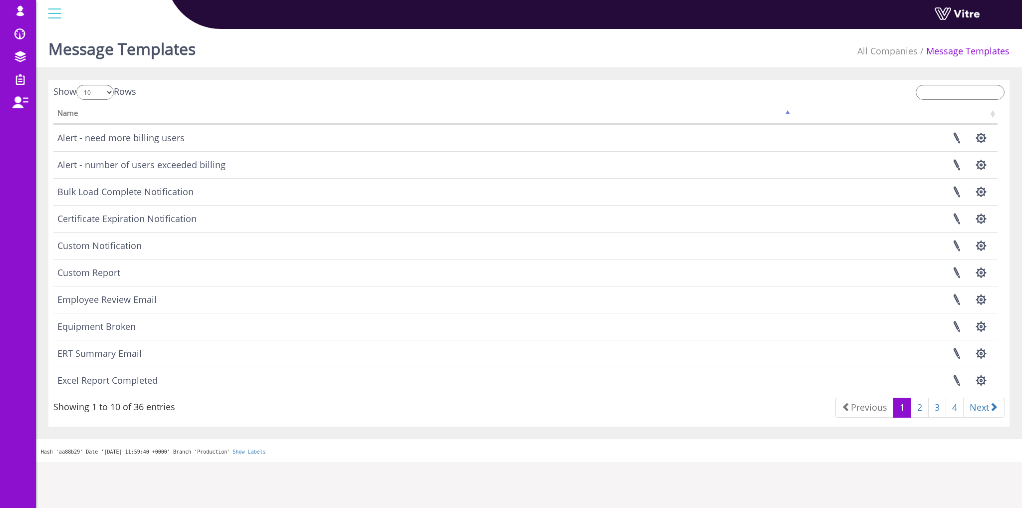
click at [182, 277] on td "Custom Report" at bounding box center [422, 272] width 739 height 27
click at [954, 94] on input "search" at bounding box center [960, 92] width 89 height 15
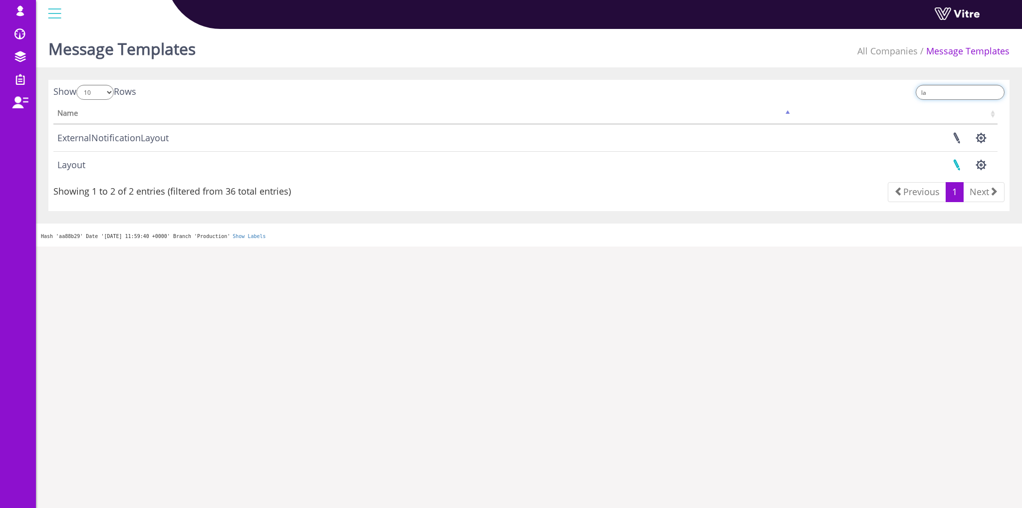
type input "la"
click at [963, 163] on link at bounding box center [956, 165] width 25 height 26
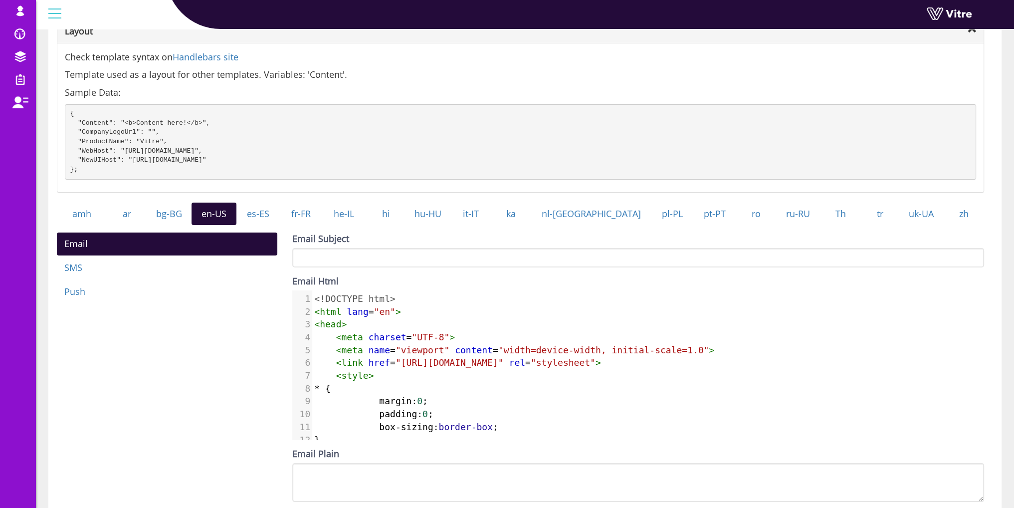
scroll to position [200, 0]
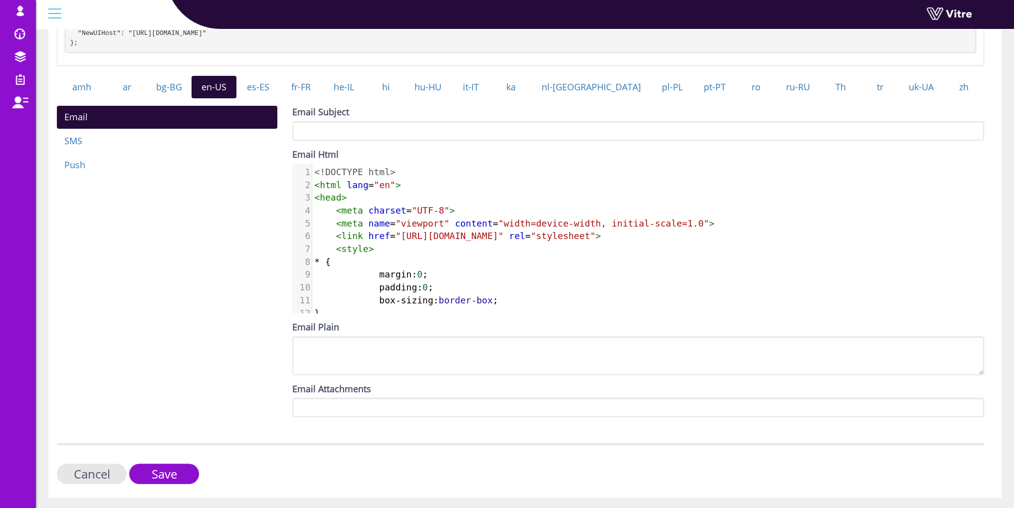
click at [563, 217] on pre "< meta charset = "UTF-8" >" at bounding box center [694, 210] width 764 height 13
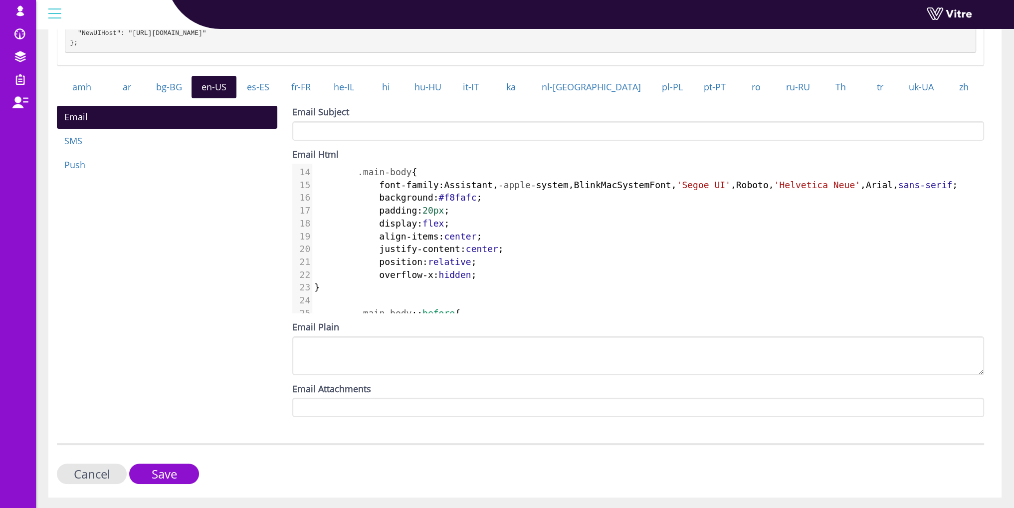
scroll to position [0, 0]
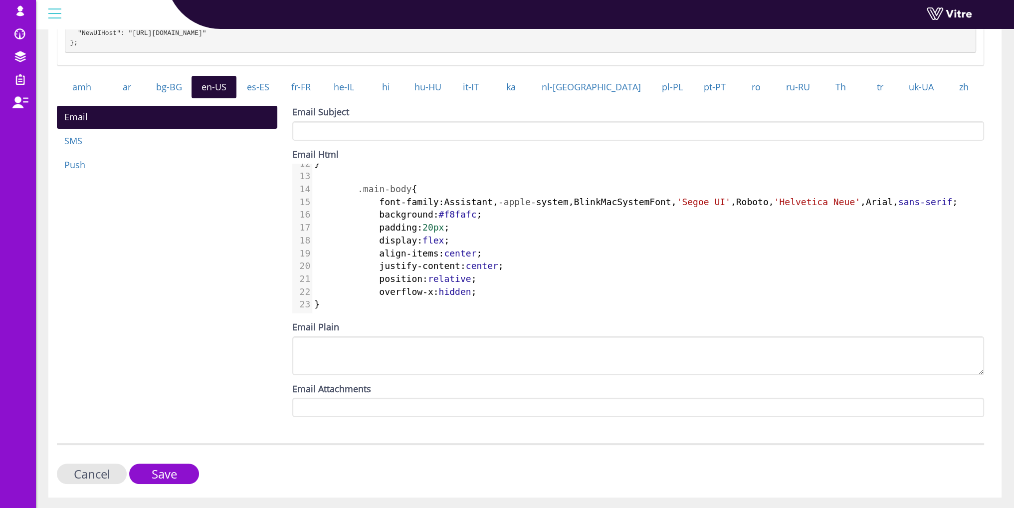
click at [472, 247] on pre "display : flex ;" at bounding box center [694, 240] width 764 height 13
click at [505, 257] on pre "align-items : center ;" at bounding box center [694, 253] width 764 height 13
click at [351, 194] on span ".main-body {" at bounding box center [365, 189] width 103 height 10
click at [358, 194] on span ".main-body" at bounding box center [385, 189] width 54 height 10
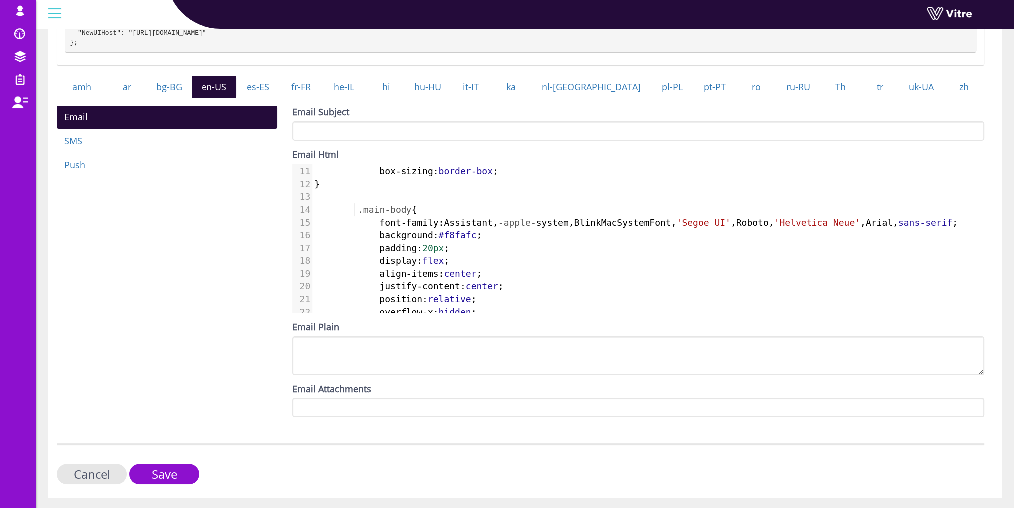
scroll to position [129, 0]
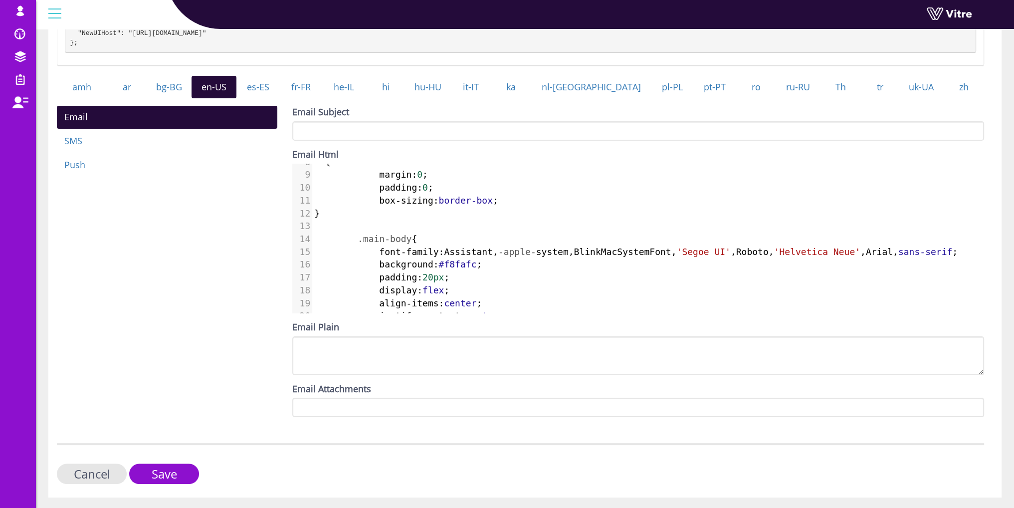
type textarea ".main-body"
click at [402, 244] on span ".main-body" at bounding box center [385, 239] width 54 height 10
click at [367, 95] on link "he-IL" at bounding box center [344, 87] width 45 height 23
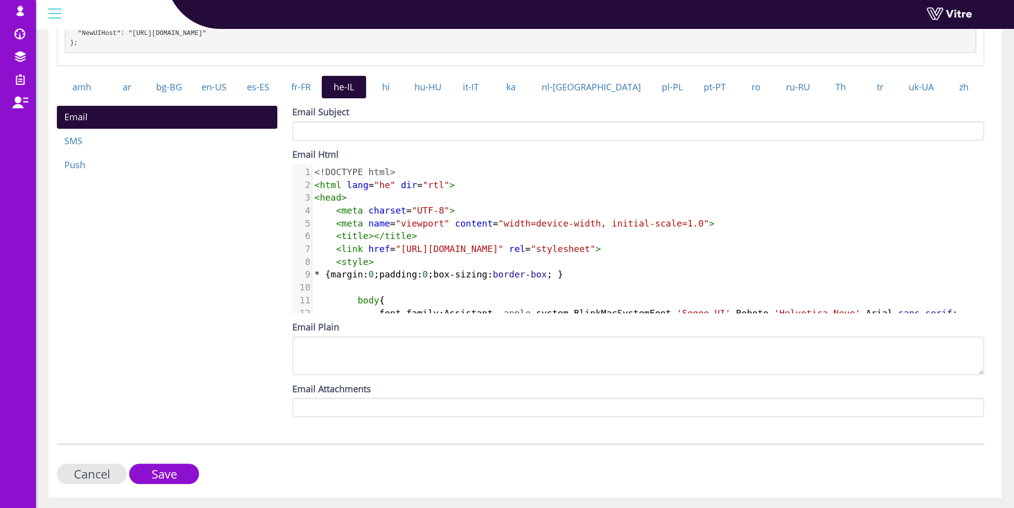
click at [366, 305] on span "body" at bounding box center [368, 300] width 21 height 10
type textarea "body"
click at [366, 305] on span "body" at bounding box center [368, 300] width 21 height 10
paste textarea
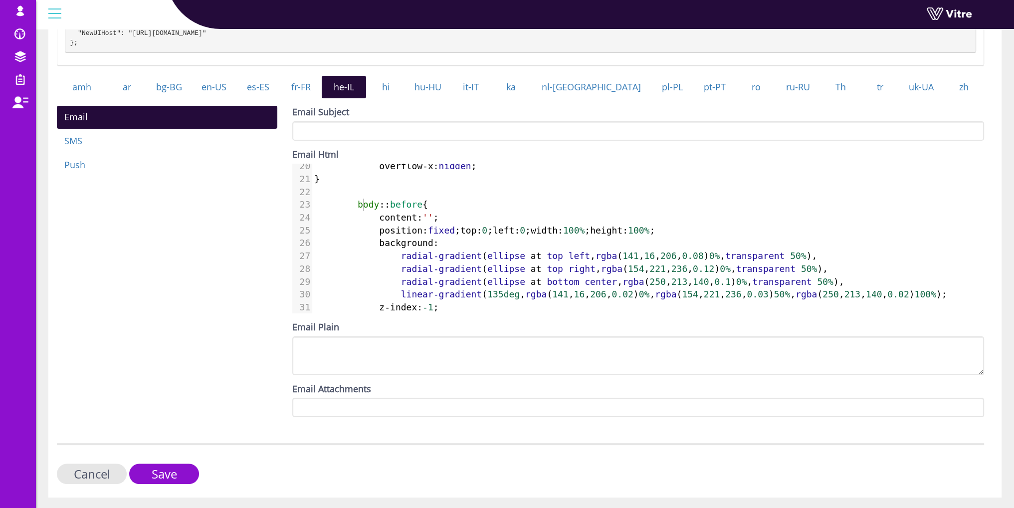
click at [365, 210] on span "body" at bounding box center [368, 204] width 21 height 10
type textarea "body"
click at [365, 210] on span "body" at bounding box center [368, 204] width 21 height 10
paste textarea
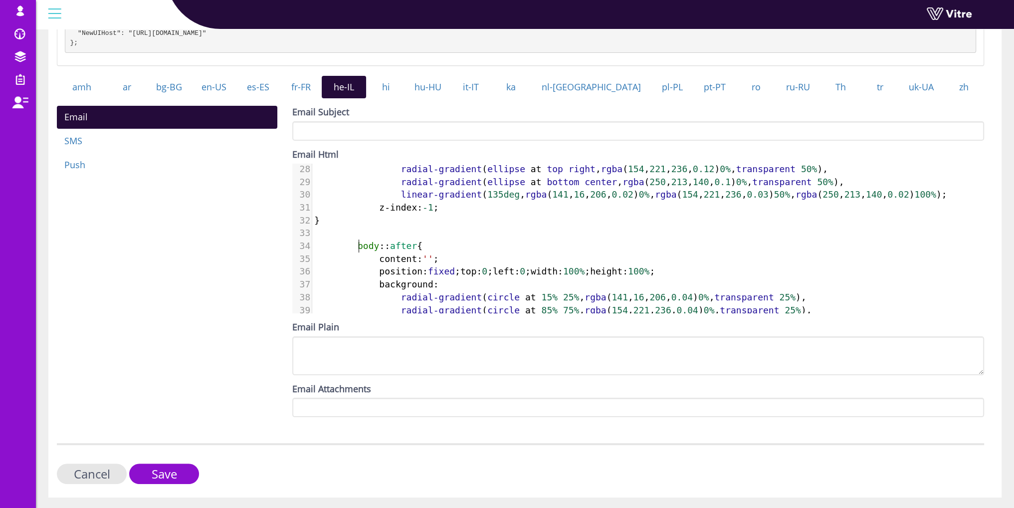
click at [358, 251] on span "body" at bounding box center [368, 246] width 21 height 10
type textarea "body"
click at [358, 251] on span "body" at bounding box center [368, 246] width 21 height 10
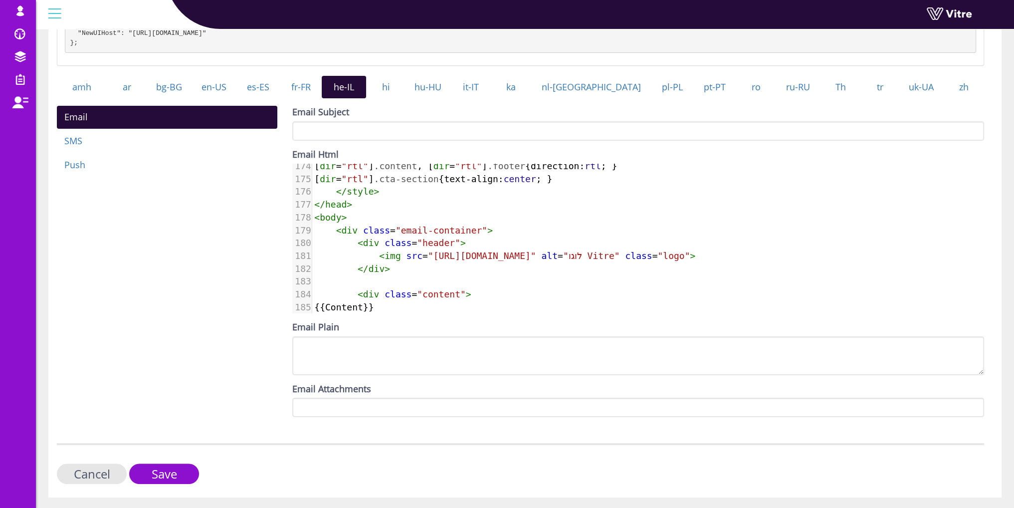
click at [411, 224] on pre "< body >" at bounding box center [648, 217] width 672 height 13
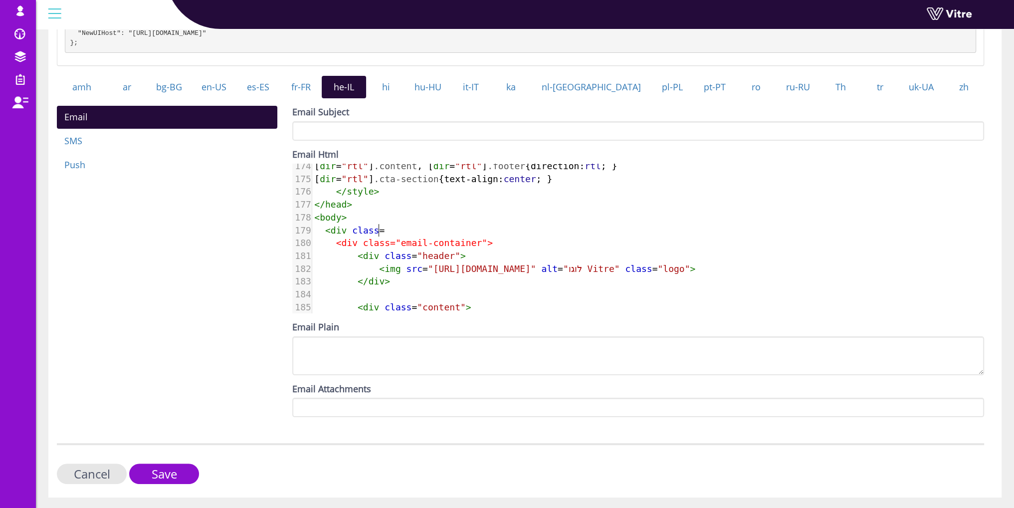
type textarea "<div class=""
paste textarea
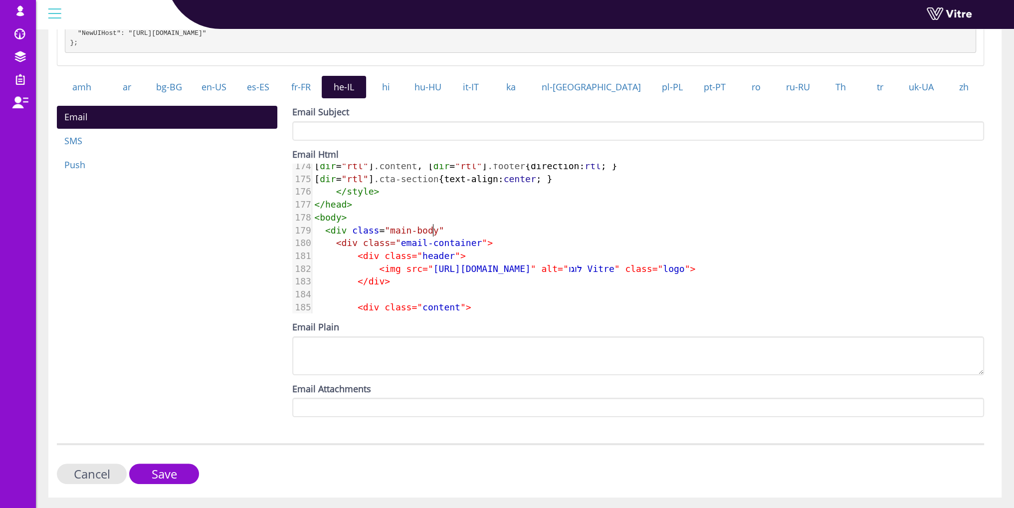
type textarea "">"
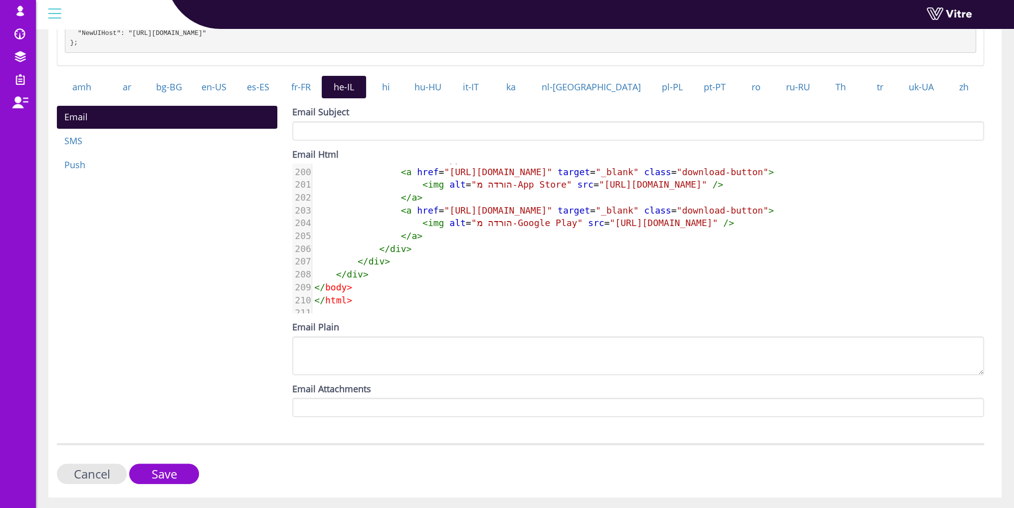
click at [401, 277] on pre "</ div >" at bounding box center [648, 274] width 672 height 13
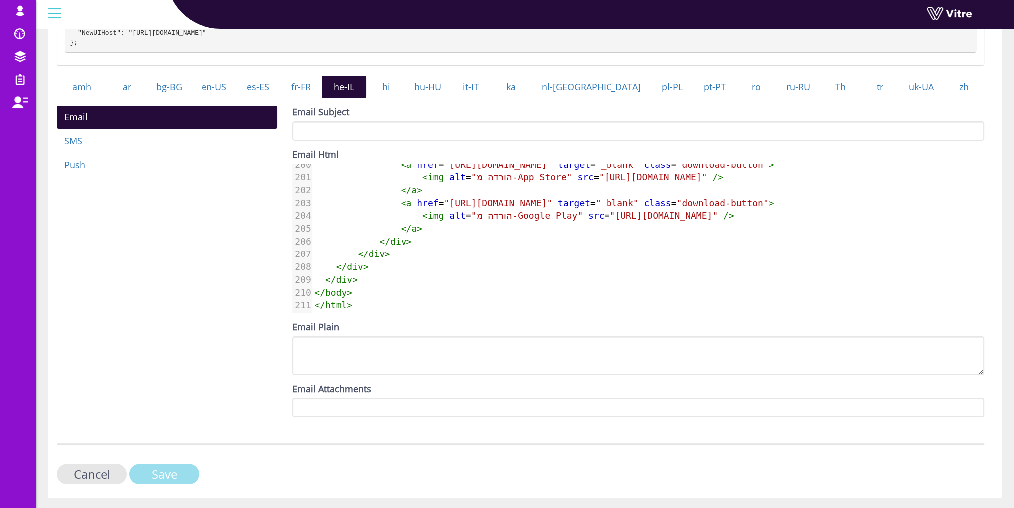
type textarea "</div>"
click at [184, 484] on form "Layout Check template syntax on Handlebars site Template used as a layout for o…" at bounding box center [521, 192] width 928 height 599
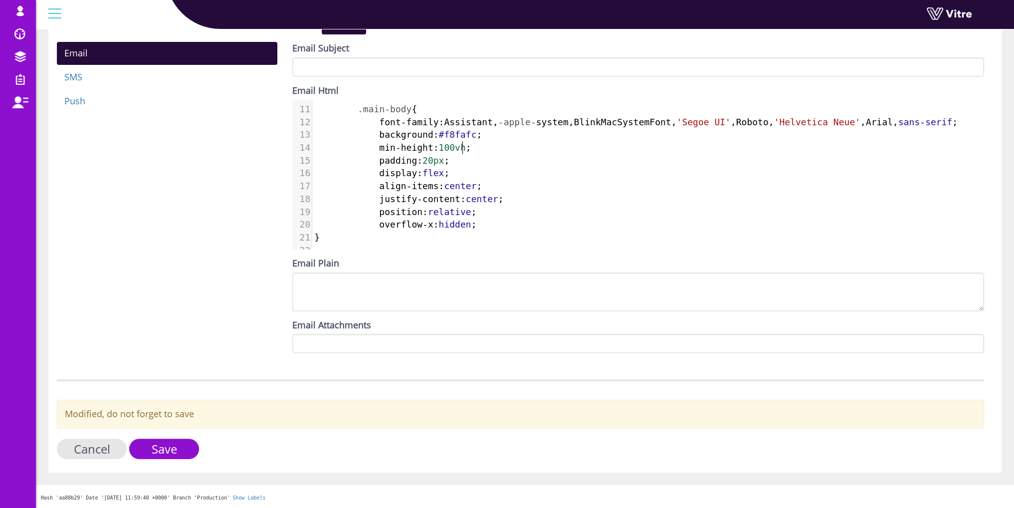
click at [487, 150] on pre "min-height : 100vh ;" at bounding box center [648, 147] width 672 height 13
type textarea "min-height: 100vh;"
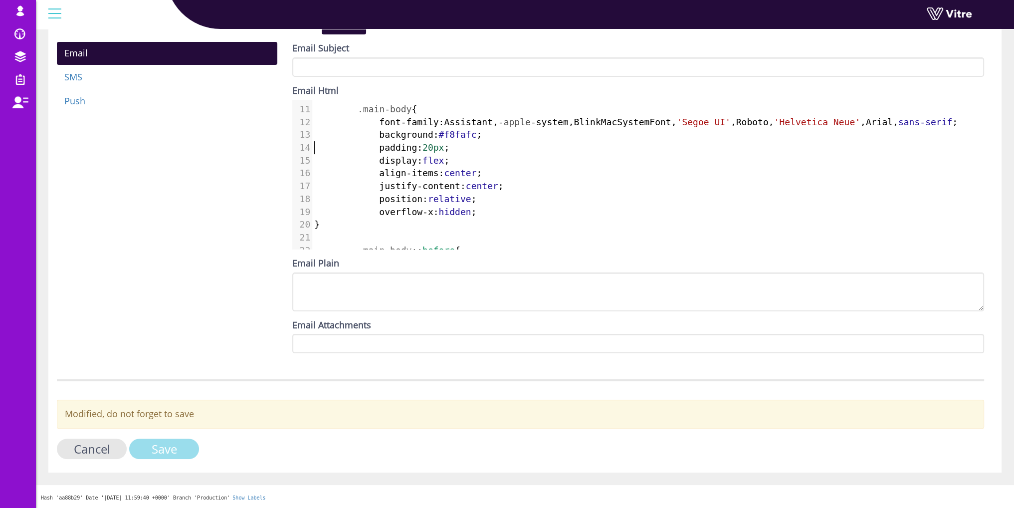
click at [160, 456] on input "Save" at bounding box center [164, 449] width 70 height 20
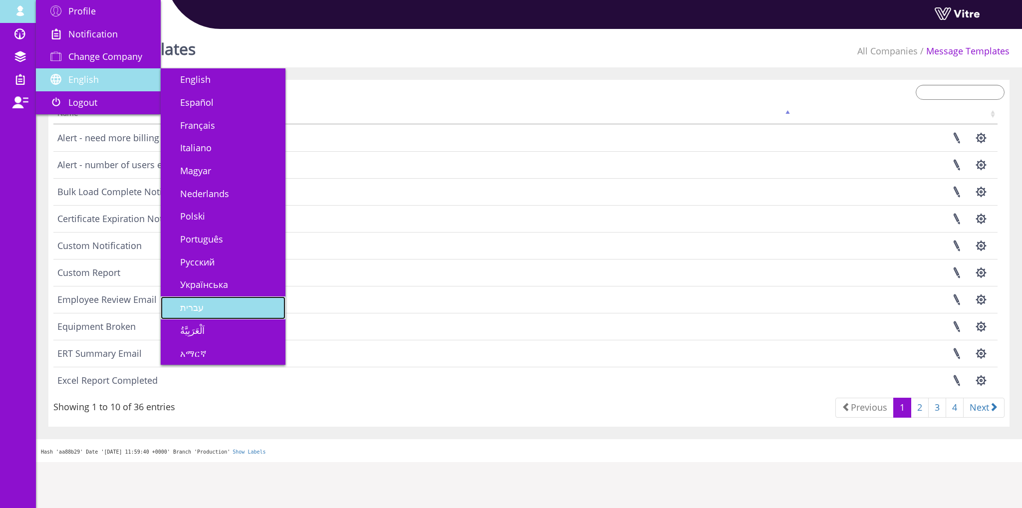
click at [231, 302] on link "עברית" at bounding box center [223, 307] width 125 height 23
